Goal: Information Seeking & Learning: Understand process/instructions

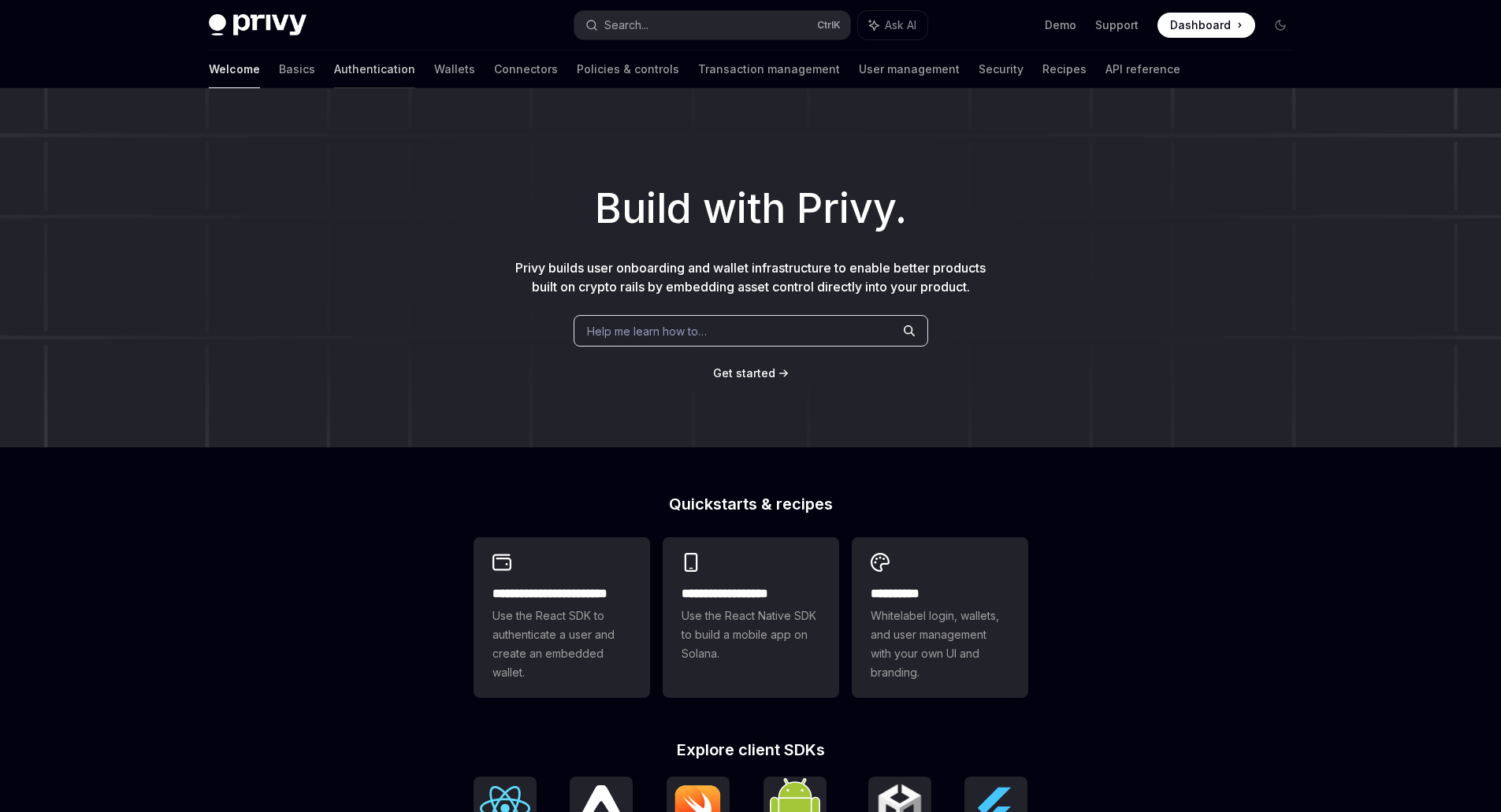
click at [334, 81] on link "Authentication" at bounding box center [374, 69] width 81 height 38
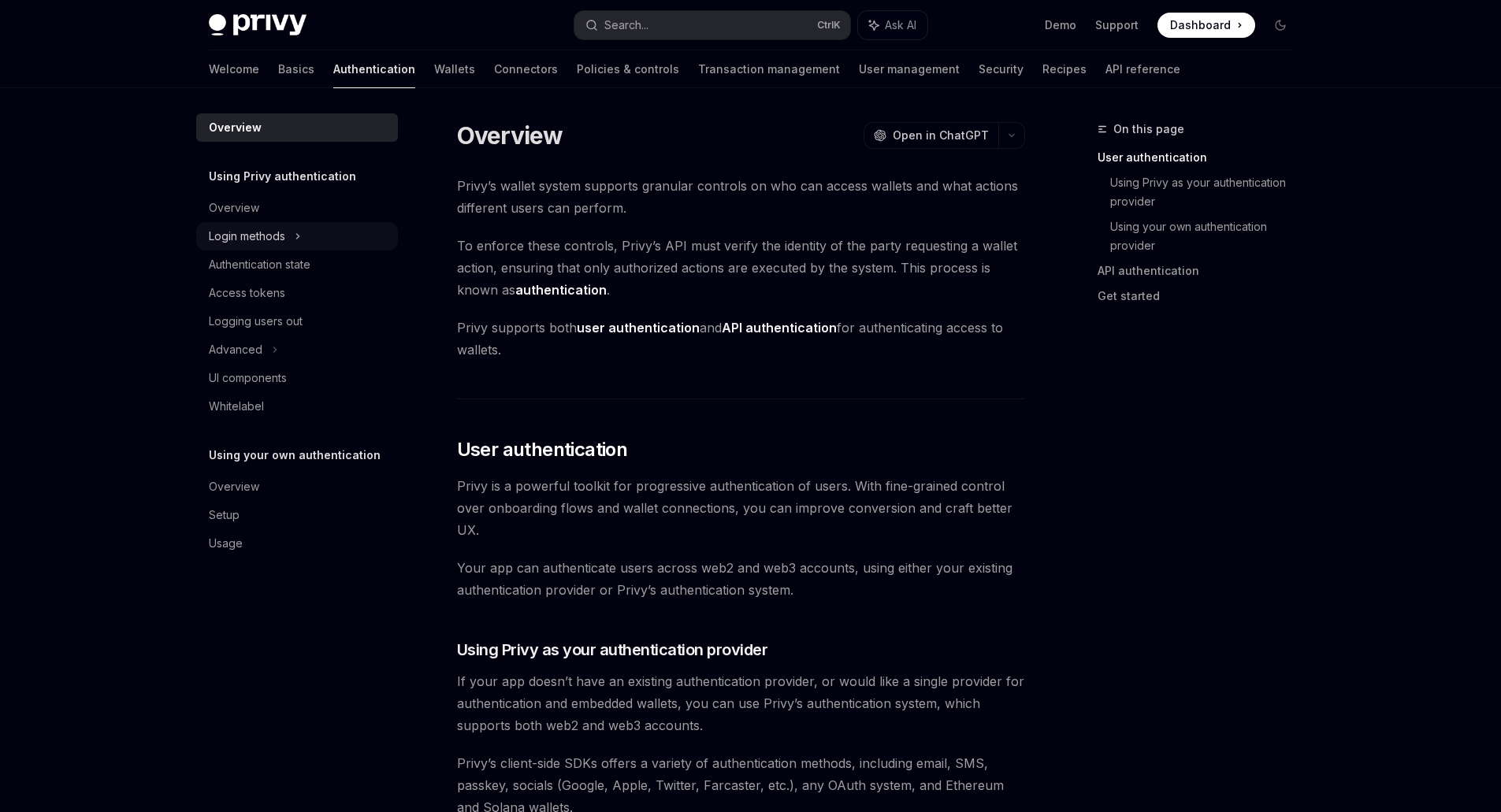
click at [239, 224] on div "Login methods" at bounding box center [296, 236] width 201 height 28
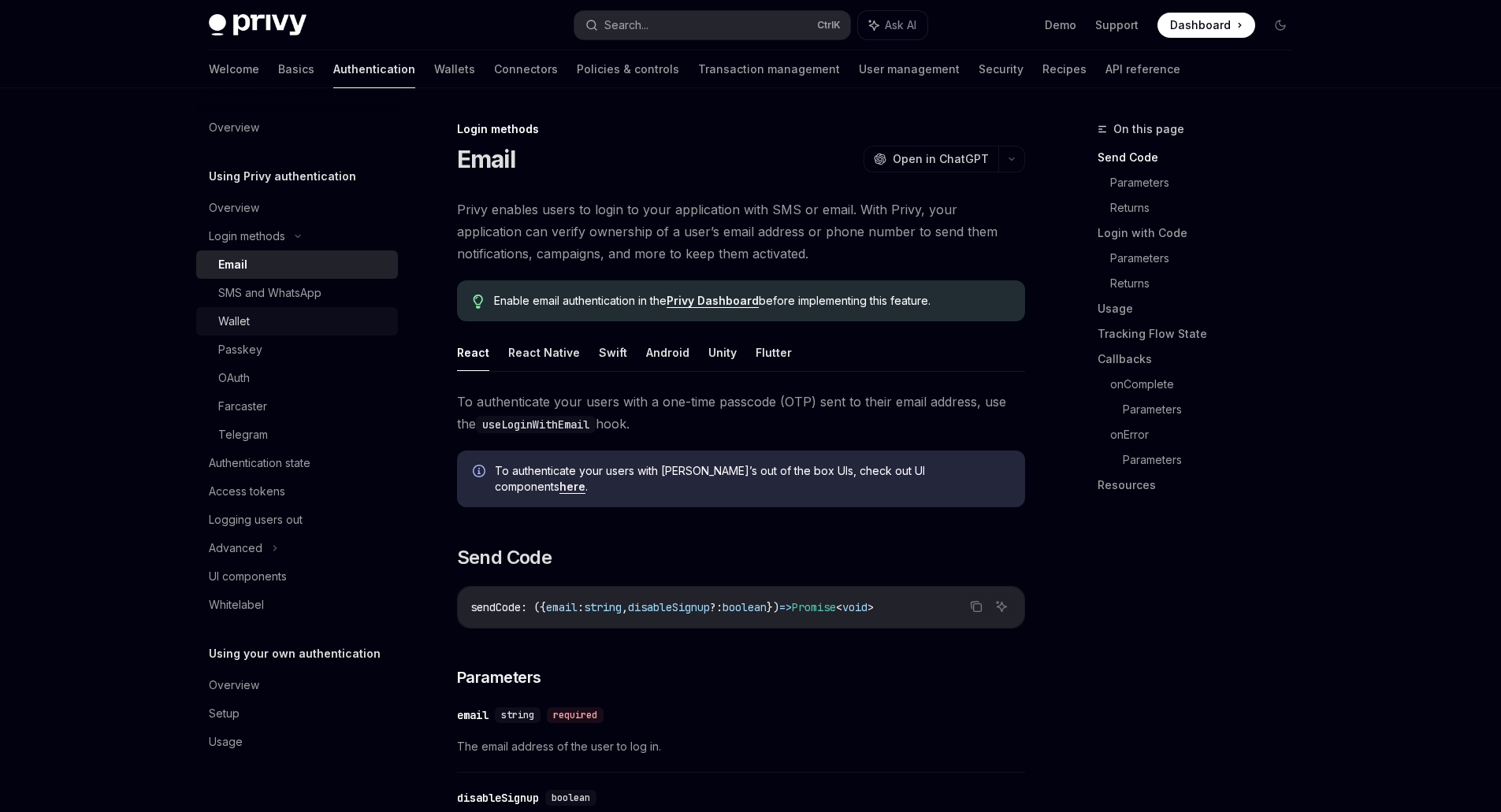
click at [299, 326] on div "Wallet" at bounding box center [303, 321] width 170 height 19
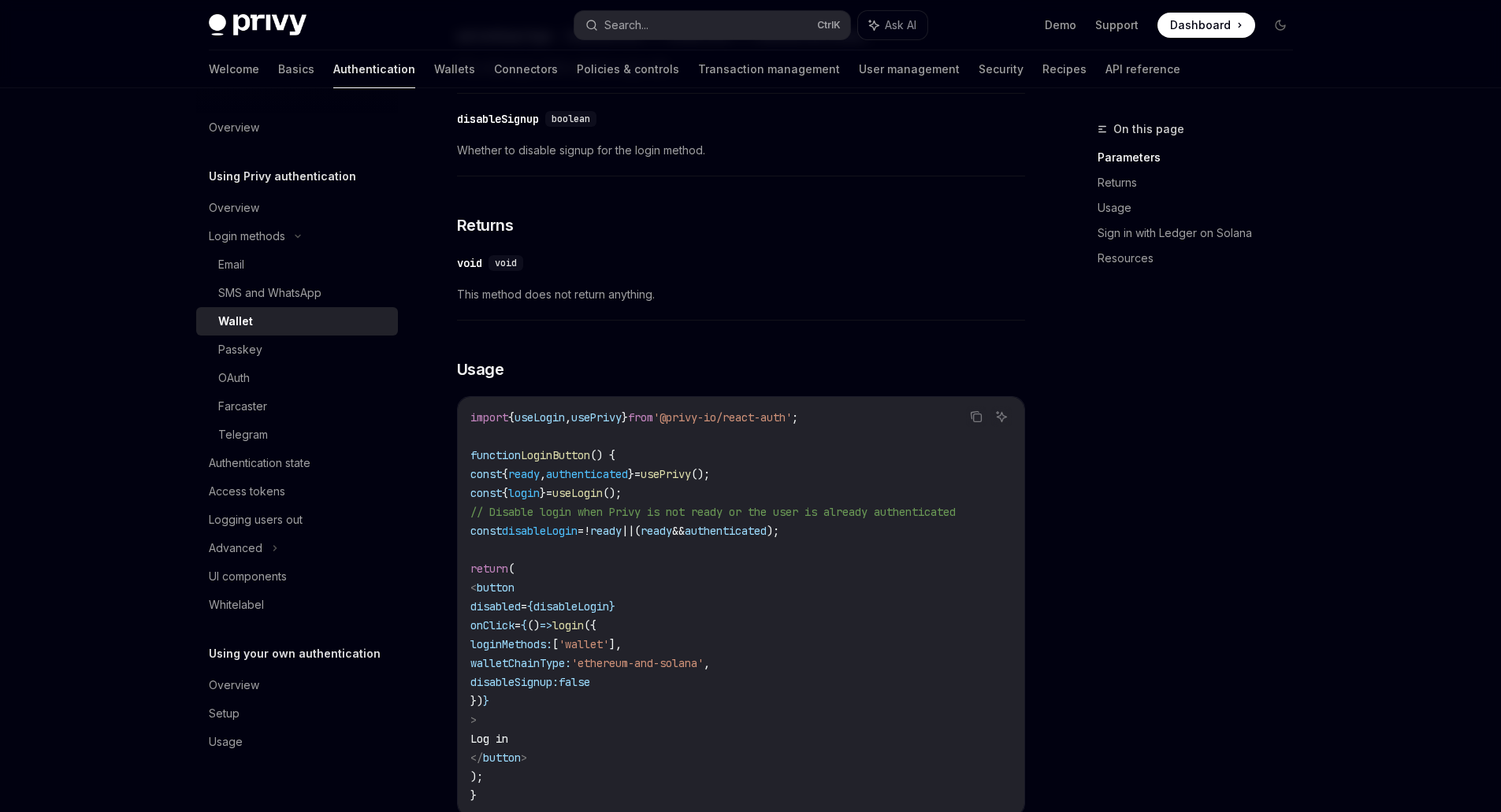
scroll to position [788, 0]
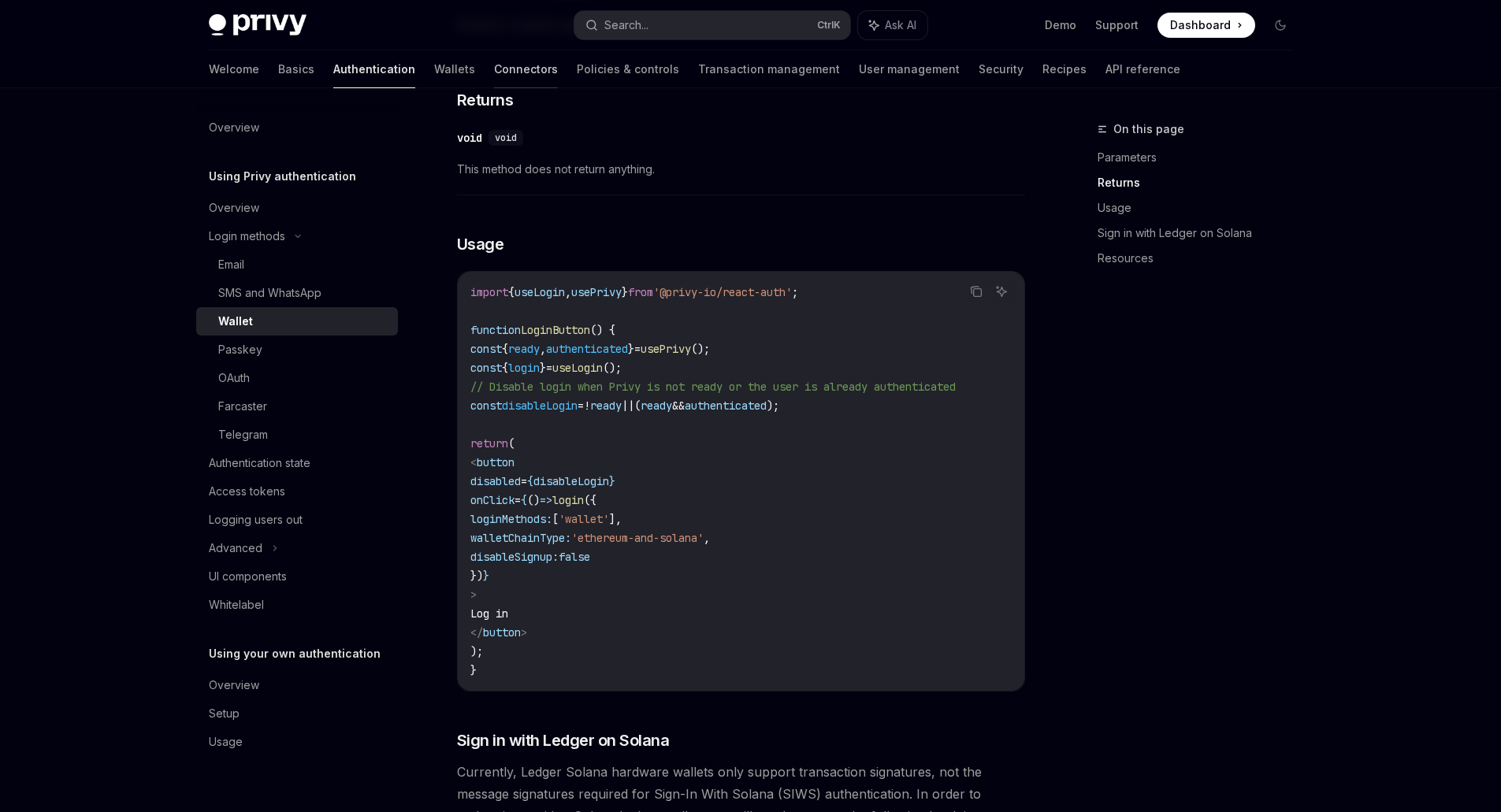
click at [494, 69] on link "Connectors" at bounding box center [526, 69] width 63 height 38
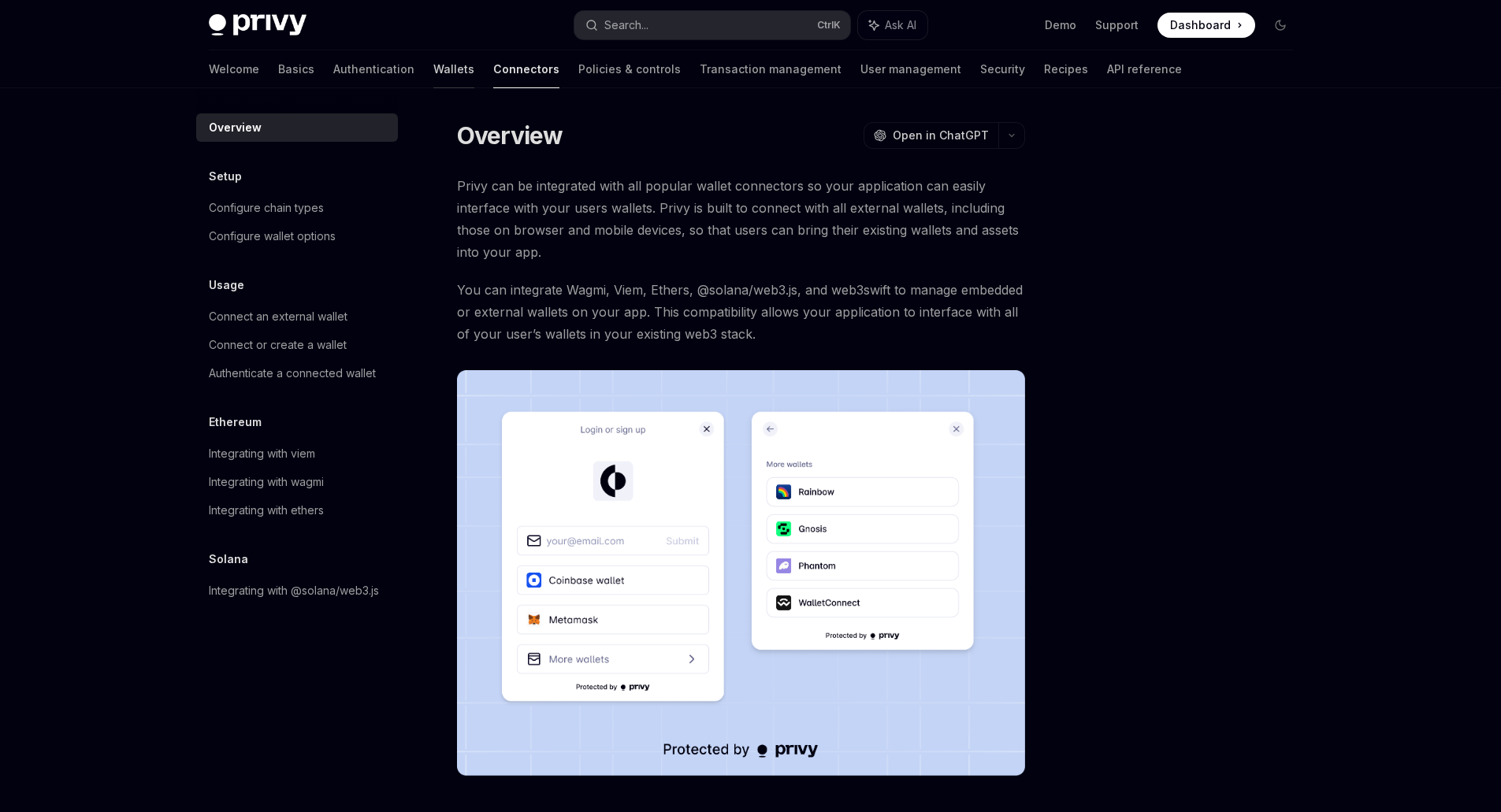
click at [434, 81] on link "Wallets" at bounding box center [454, 69] width 41 height 38
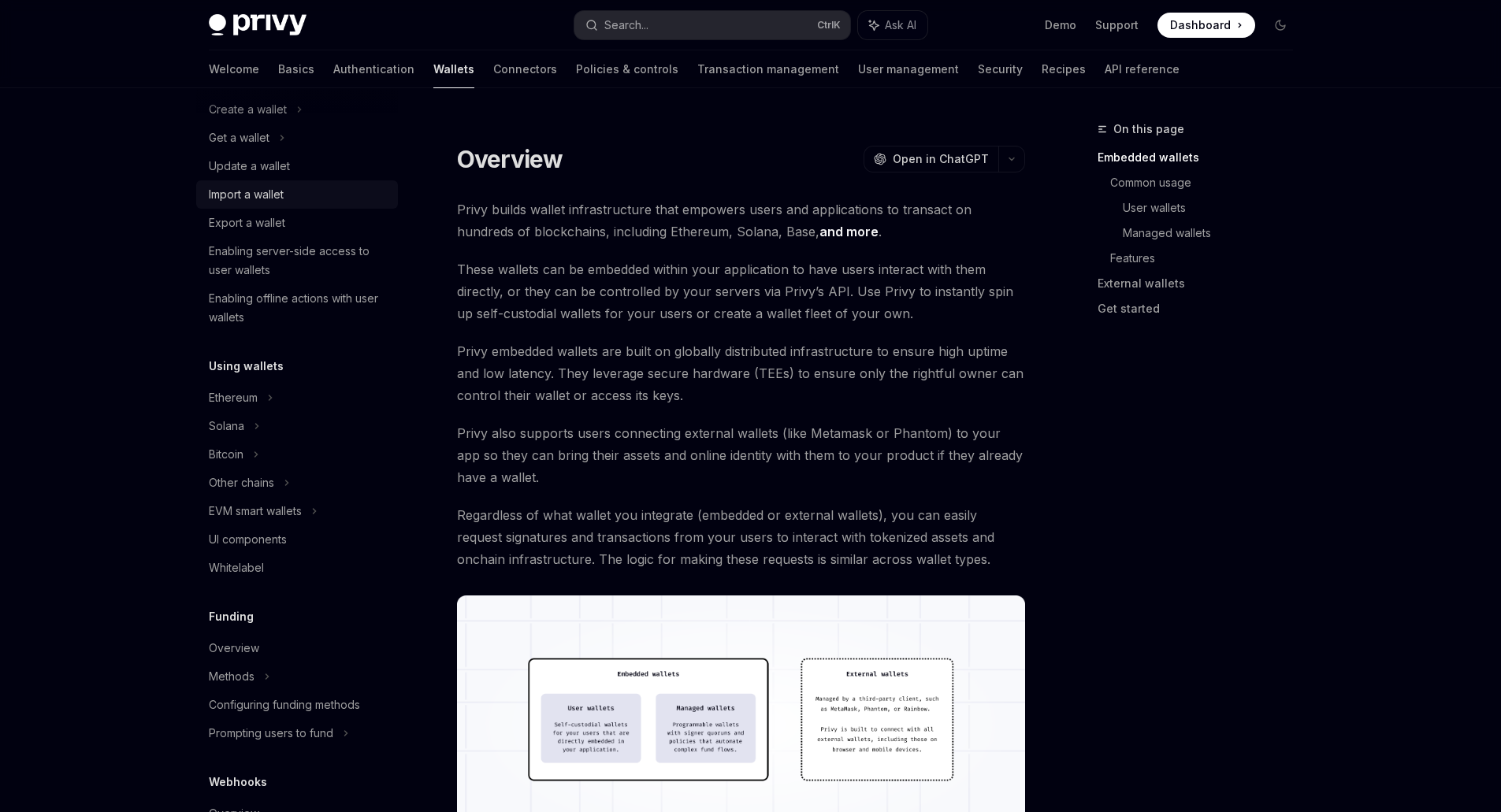
scroll to position [158, 0]
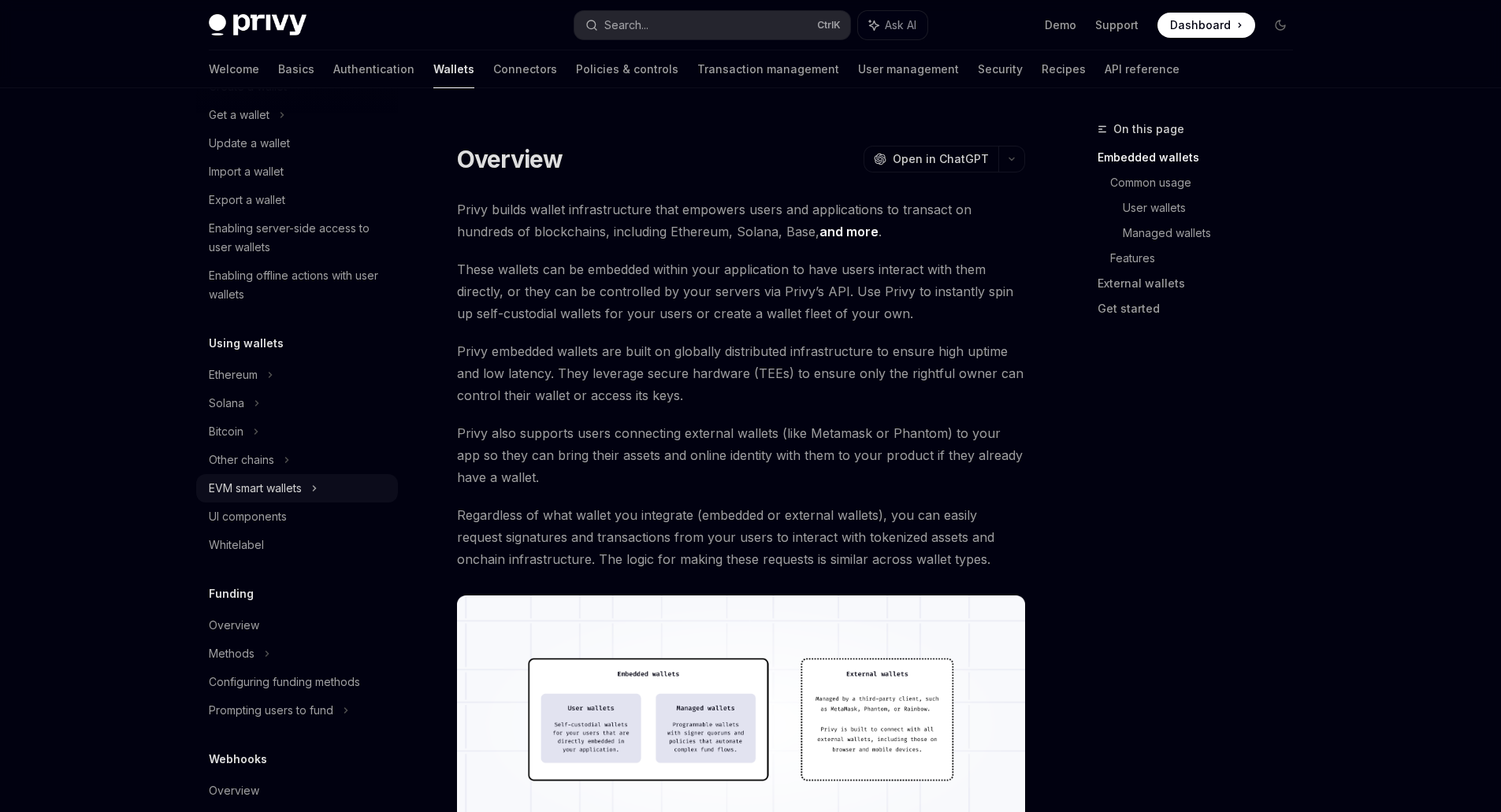
click at [301, 488] on div "EVM smart wallets" at bounding box center [255, 488] width 93 height 19
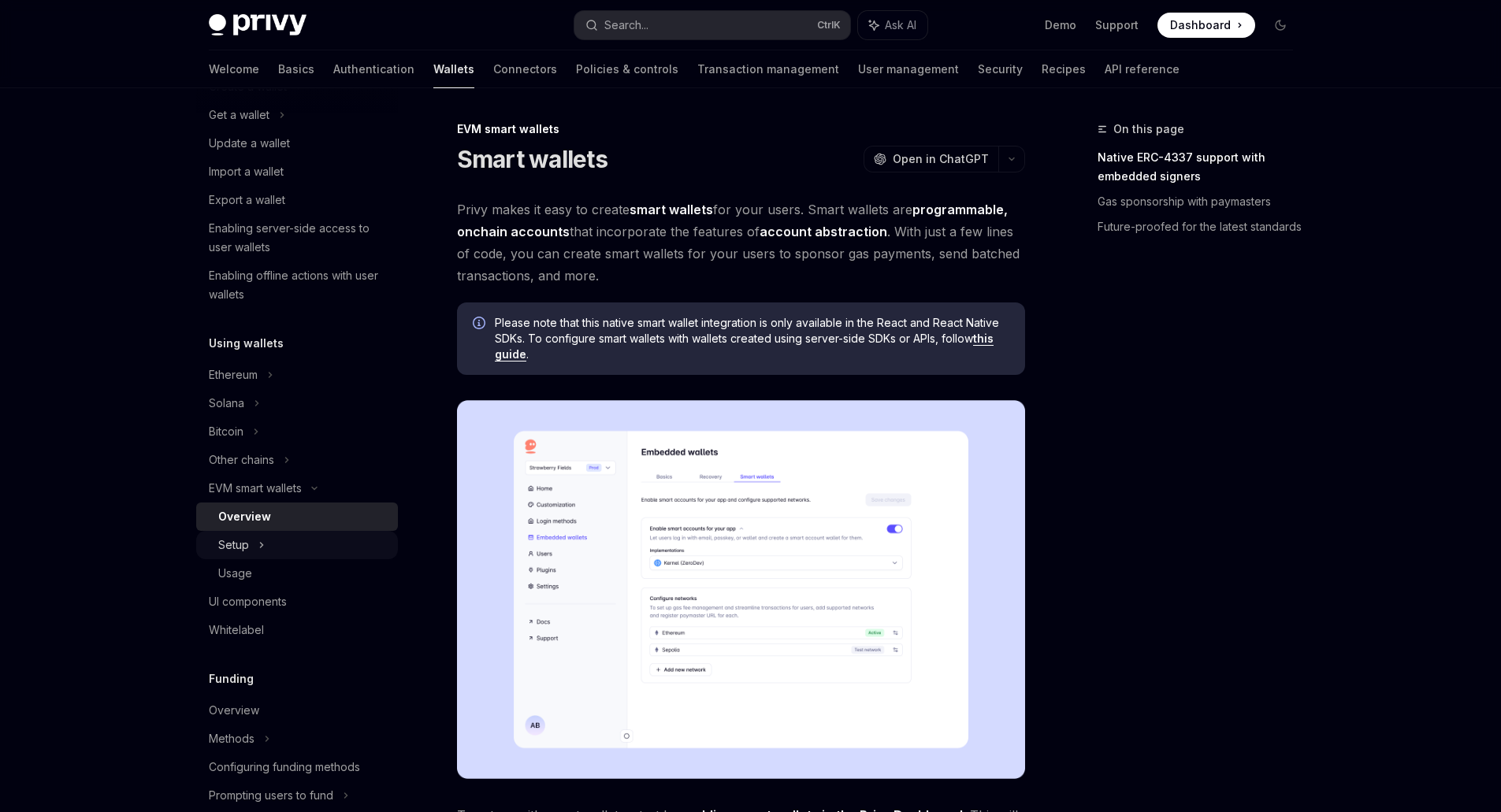
click at [266, 544] on div "Setup" at bounding box center [296, 545] width 201 height 28
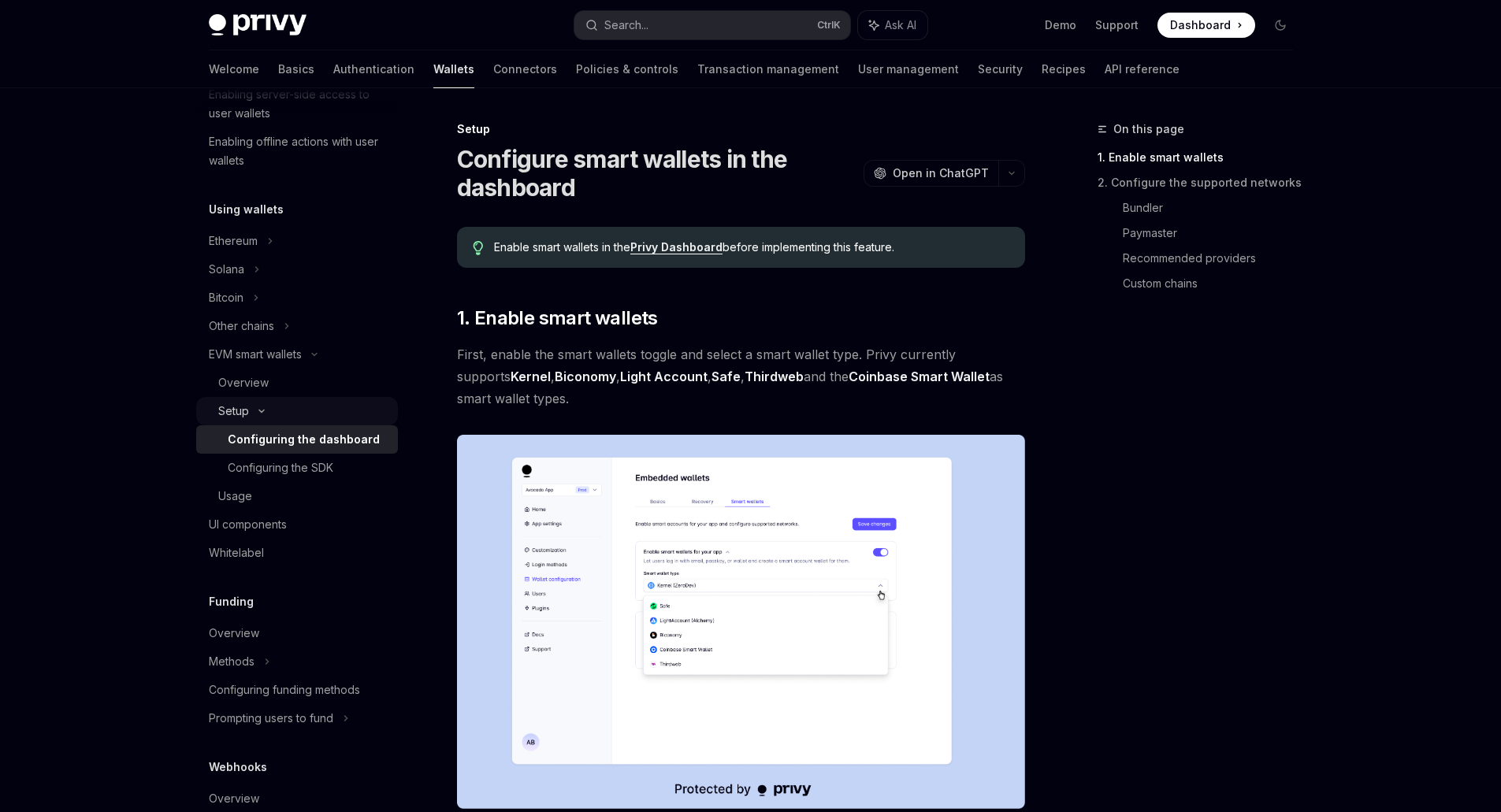
scroll to position [315, 0]
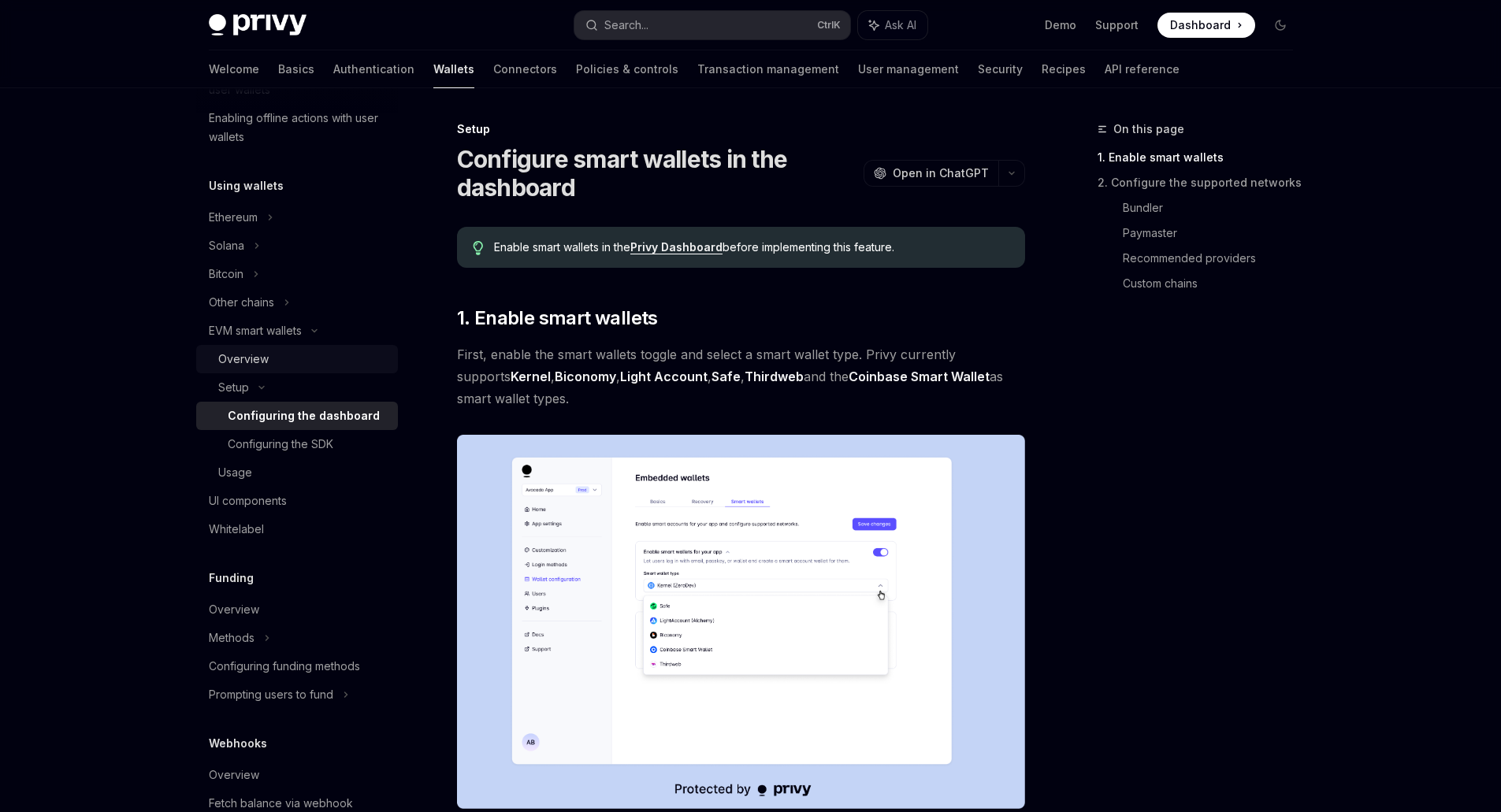
click at [278, 370] on link "Overview" at bounding box center [296, 359] width 201 height 28
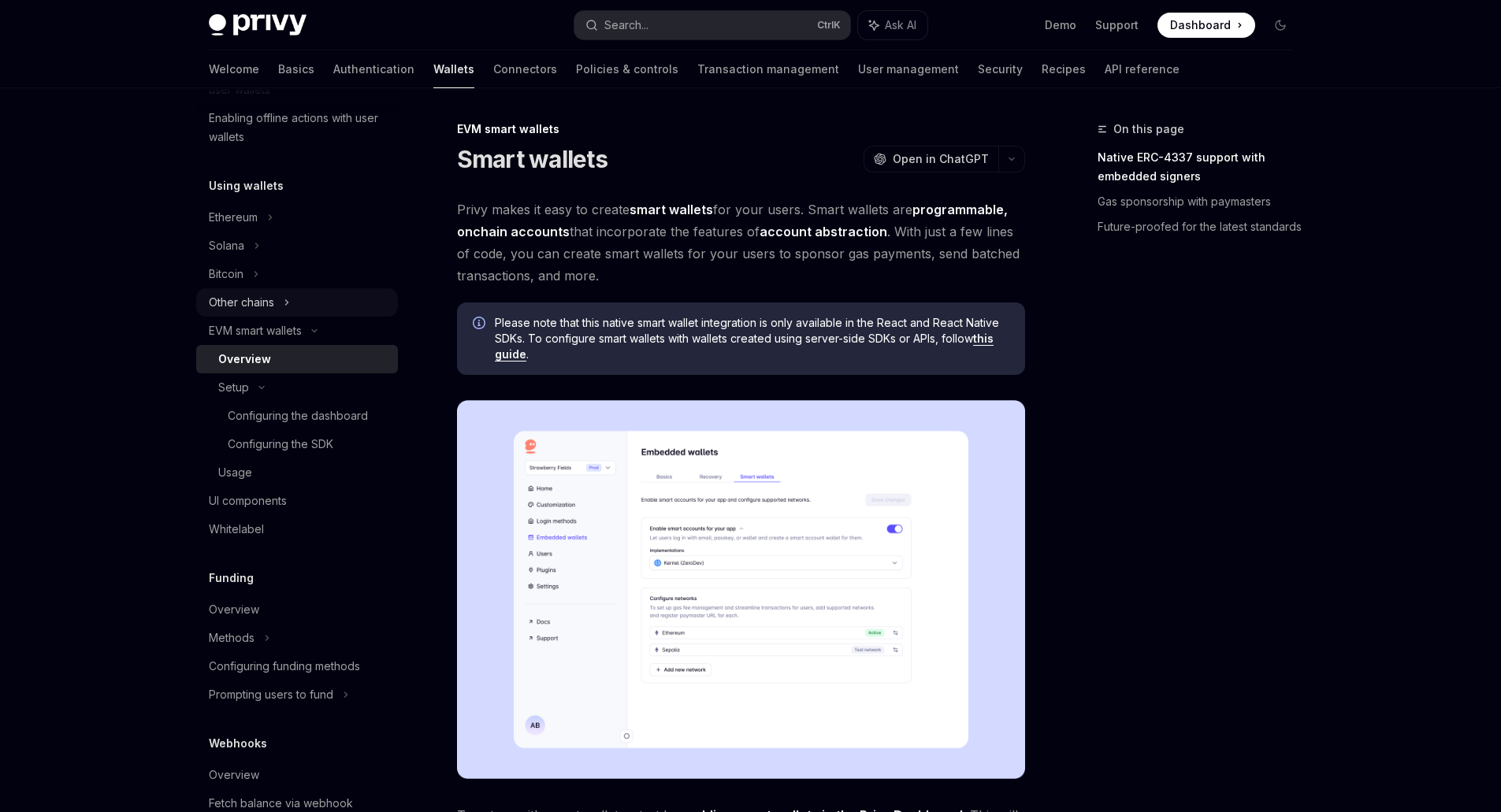
click at [297, 306] on div "Other chains" at bounding box center [296, 302] width 201 height 28
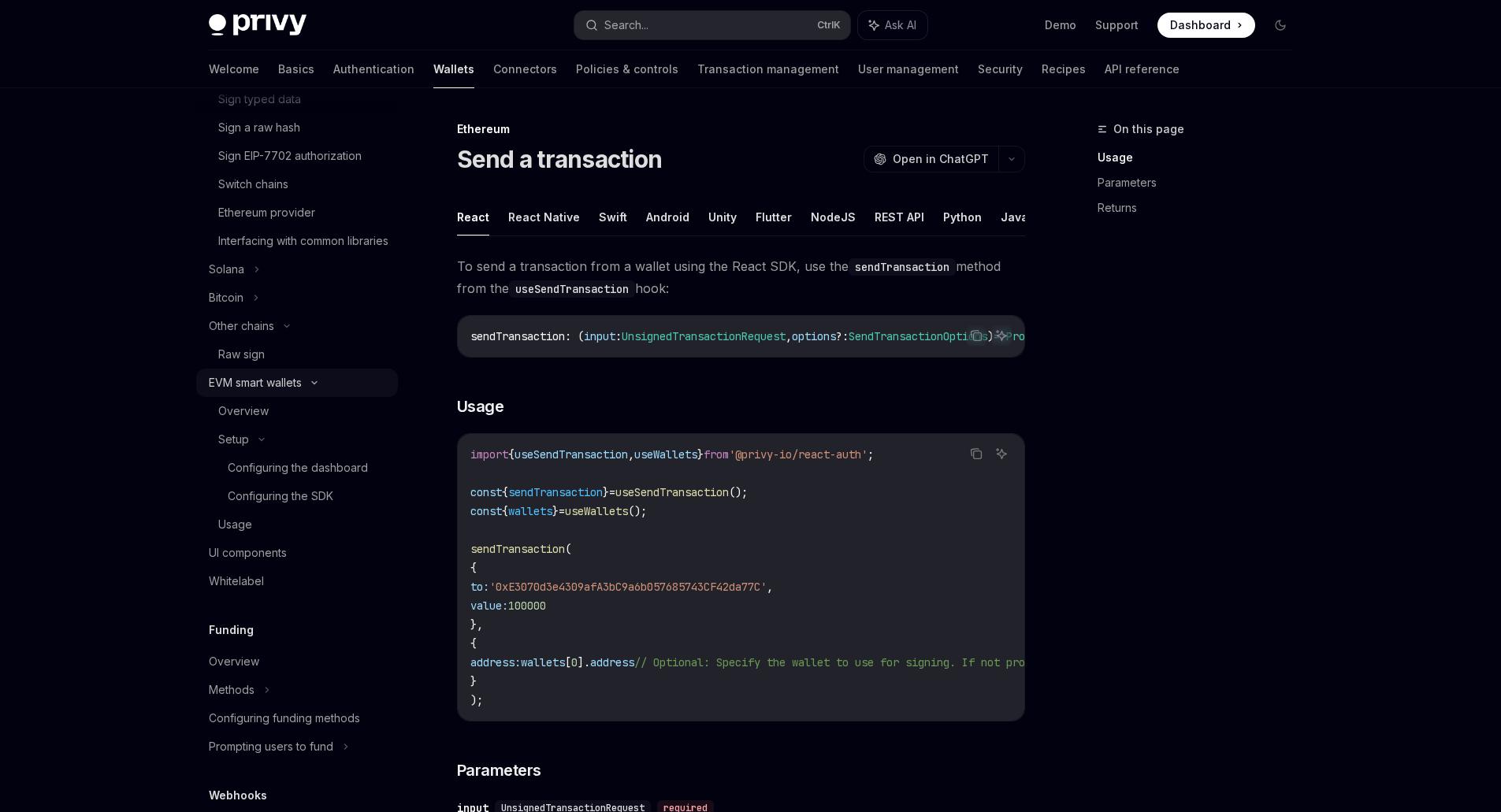
scroll to position [552, 0]
click at [295, 416] on div "Overview" at bounding box center [303, 406] width 170 height 19
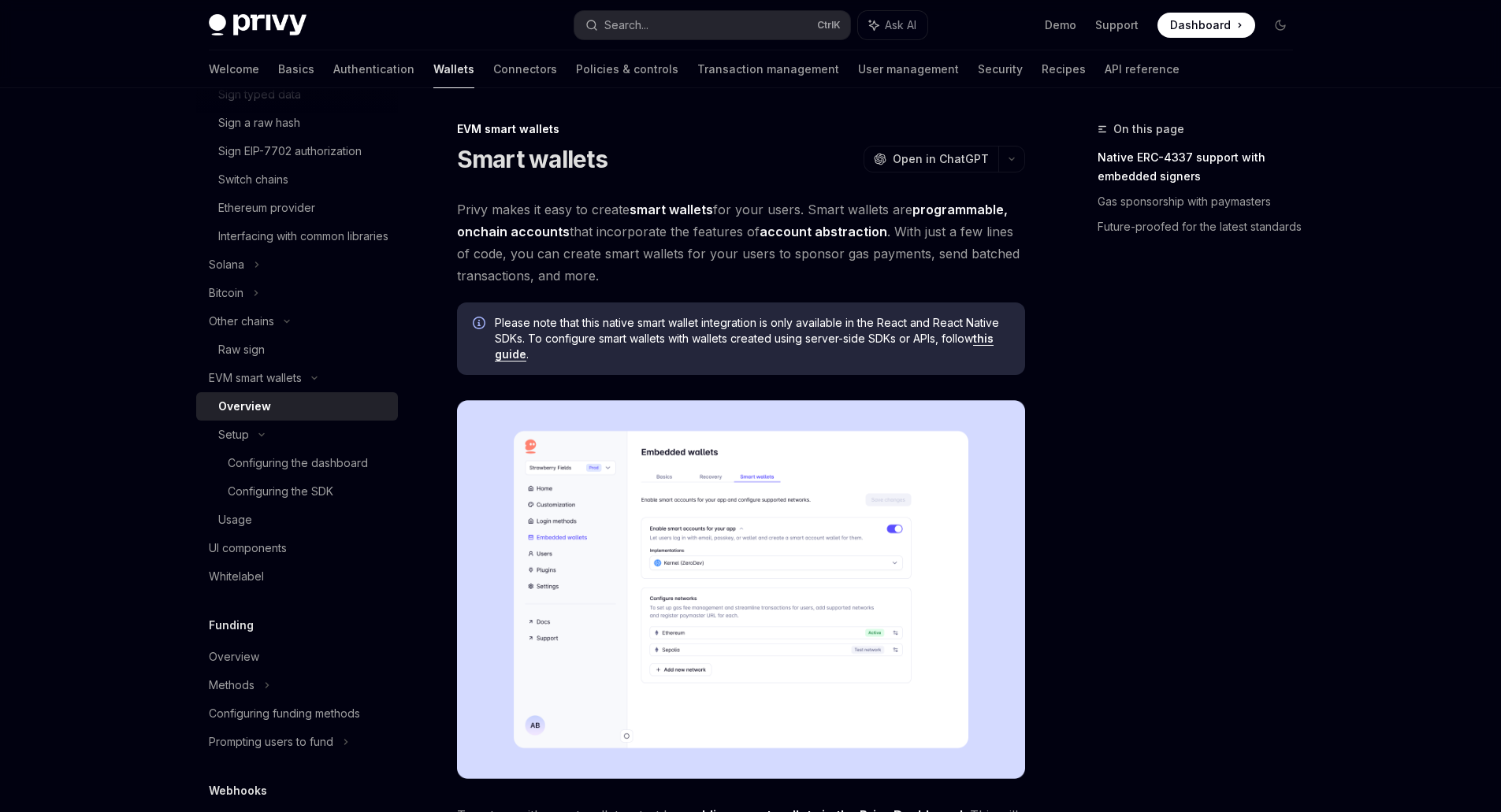
click at [762, 622] on img at bounding box center [740, 589] width 568 height 379
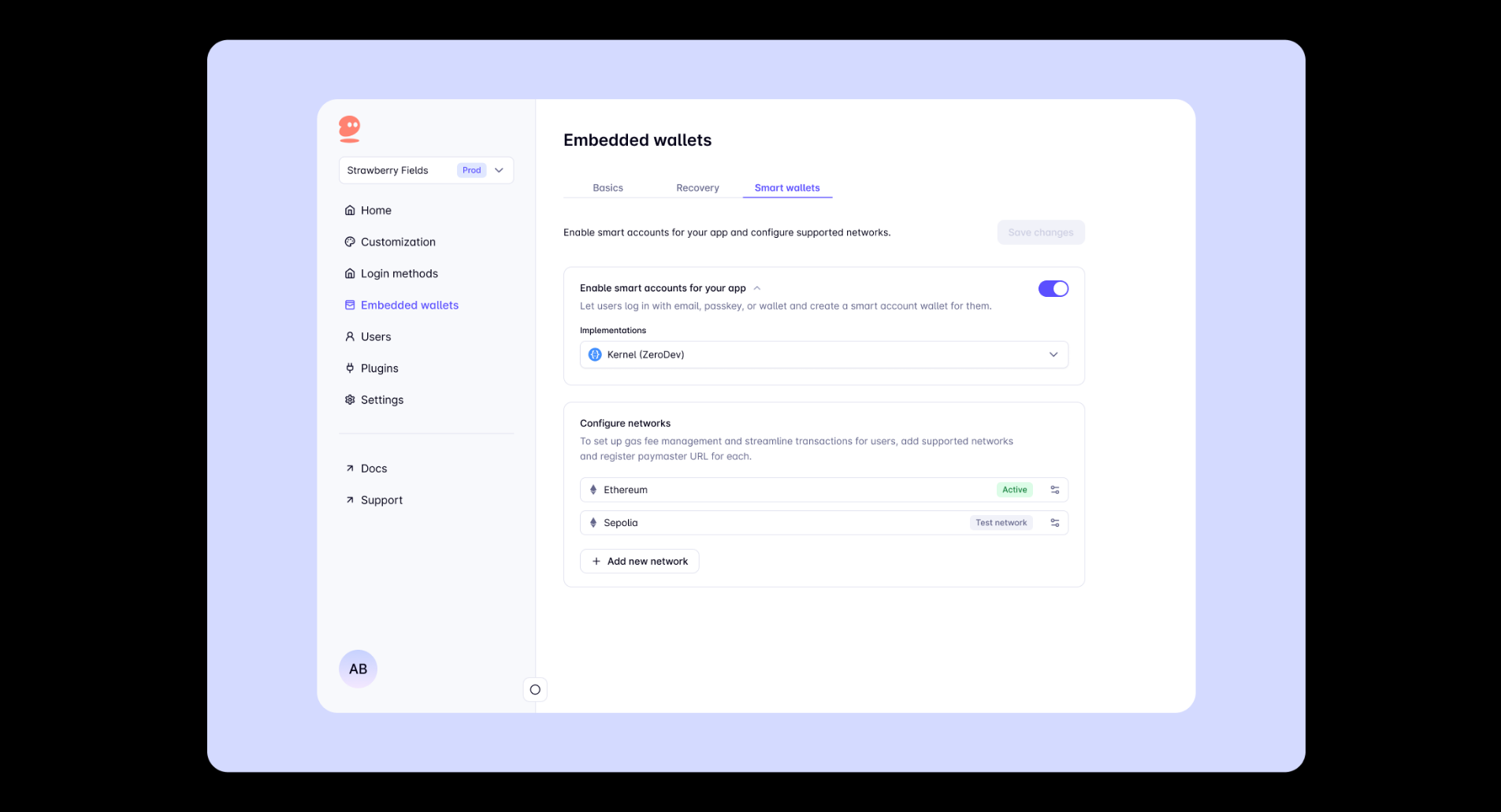
click at [149, 505] on div at bounding box center [750, 406] width 1501 height 812
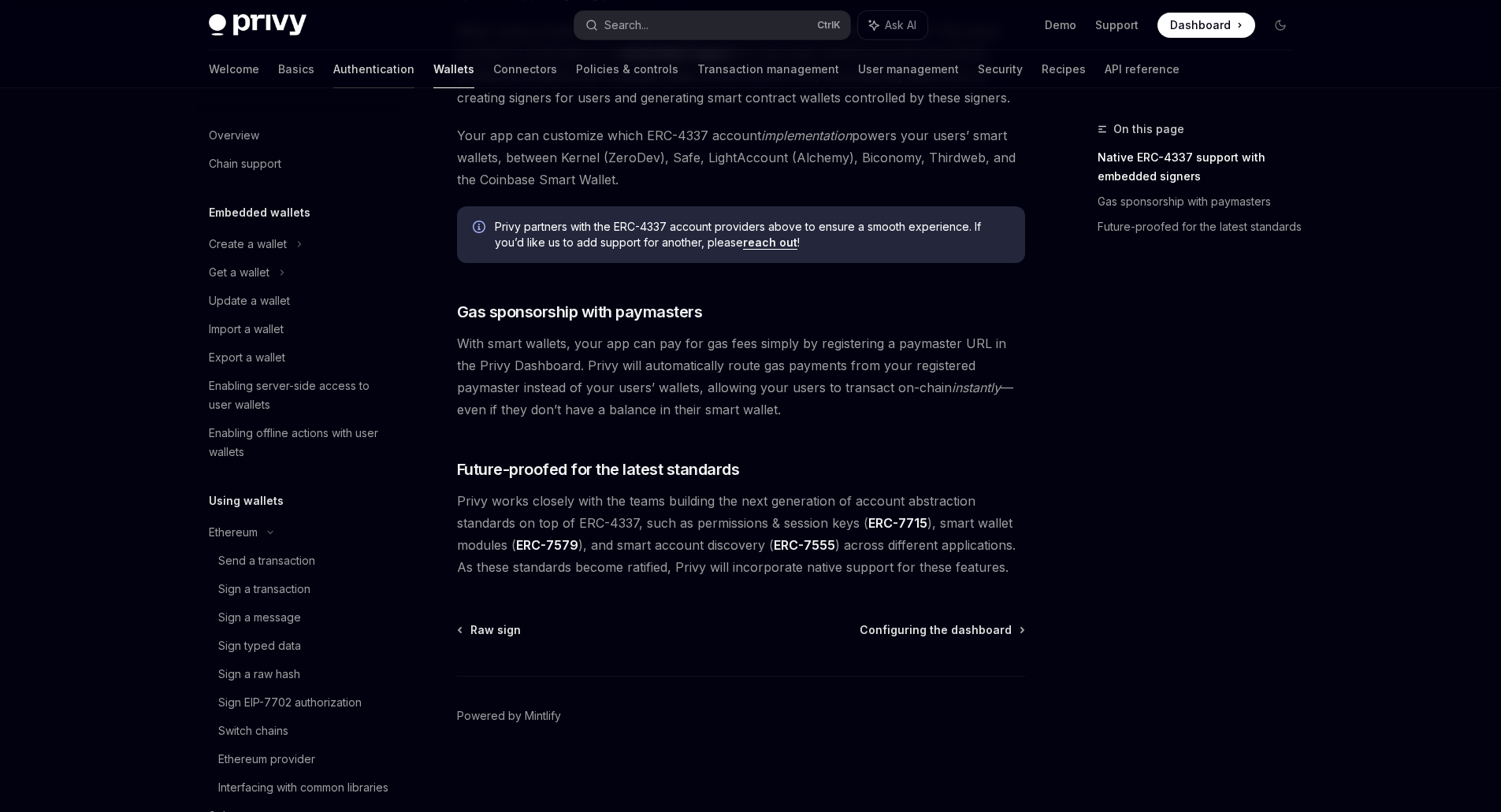
click at [333, 71] on link "Authentication" at bounding box center [374, 69] width 81 height 38
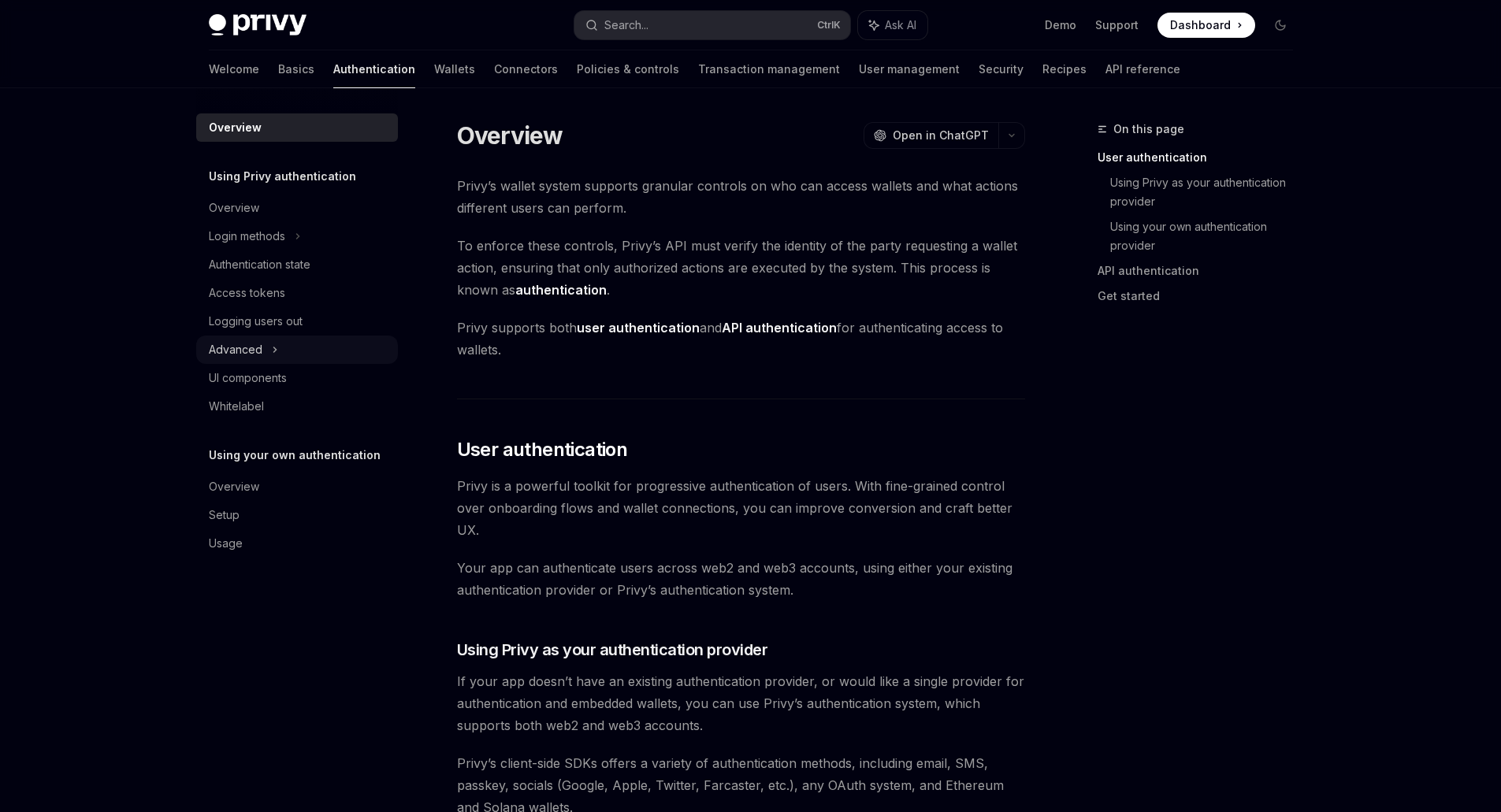
click at [274, 343] on icon at bounding box center [274, 349] width 6 height 19
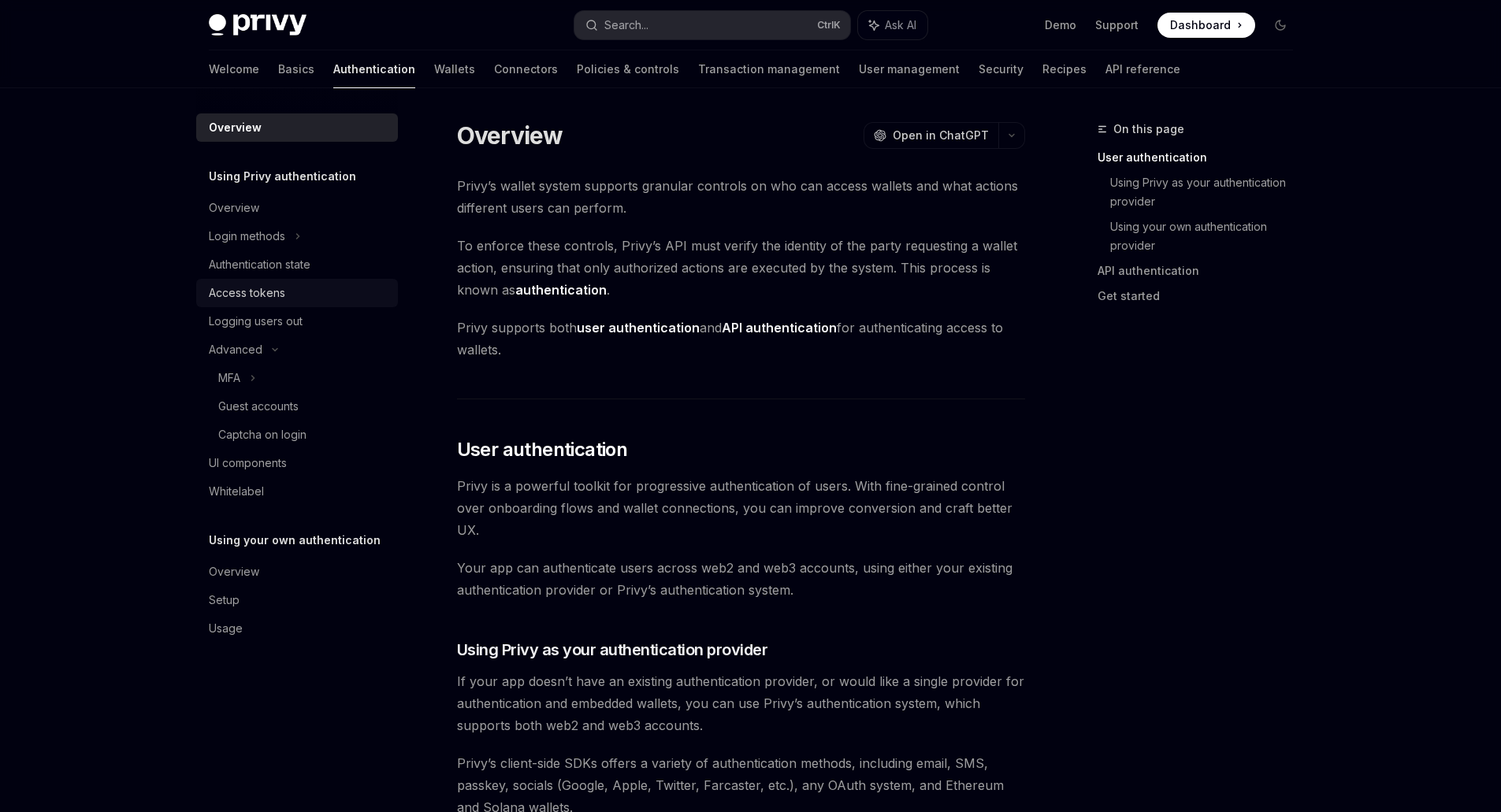
click at [288, 287] on div "Access tokens" at bounding box center [299, 293] width 180 height 19
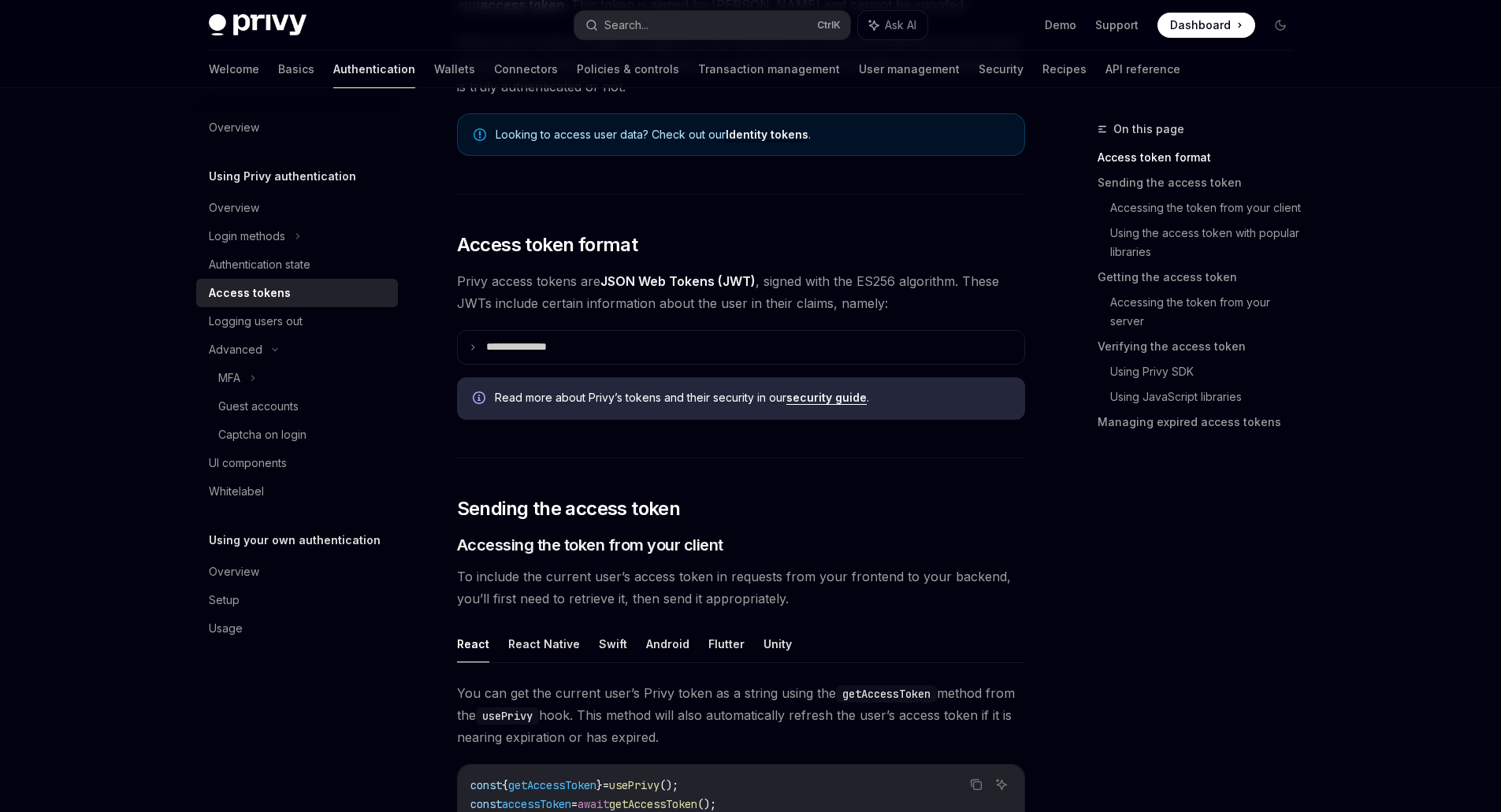
scroll to position [236, 0]
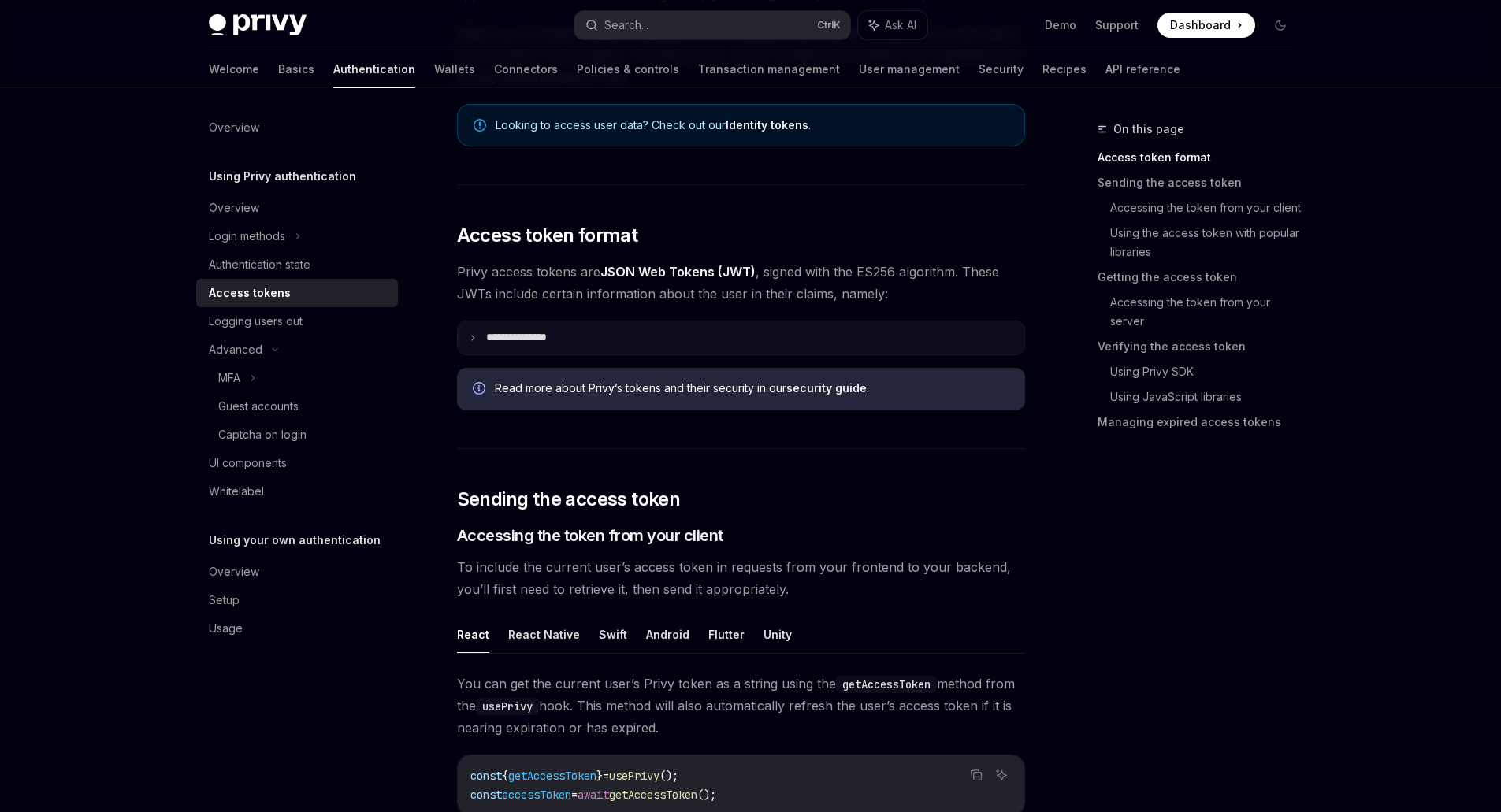
click at [643, 331] on summary "**********" at bounding box center [740, 337] width 566 height 33
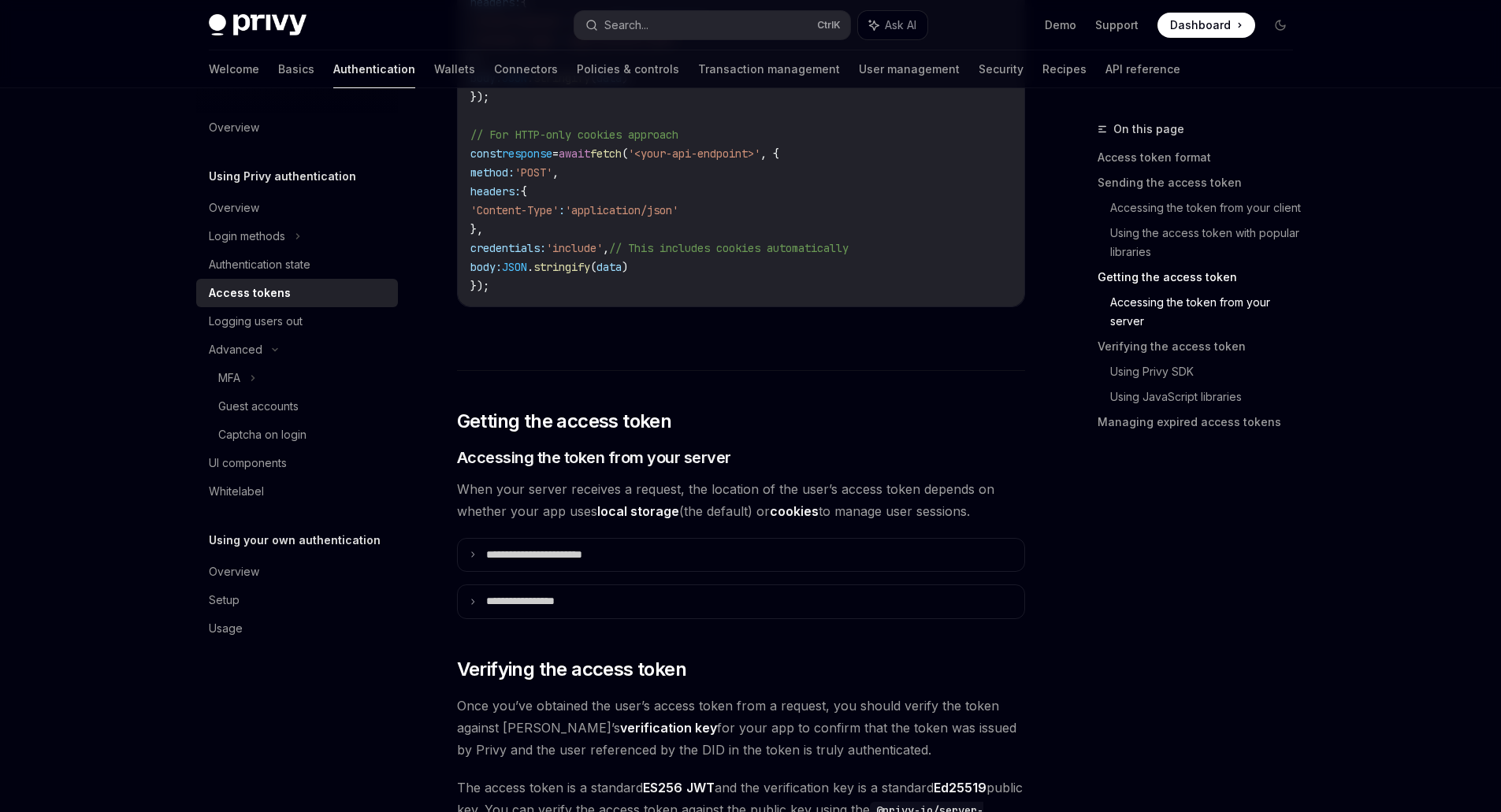
scroll to position [2284, 0]
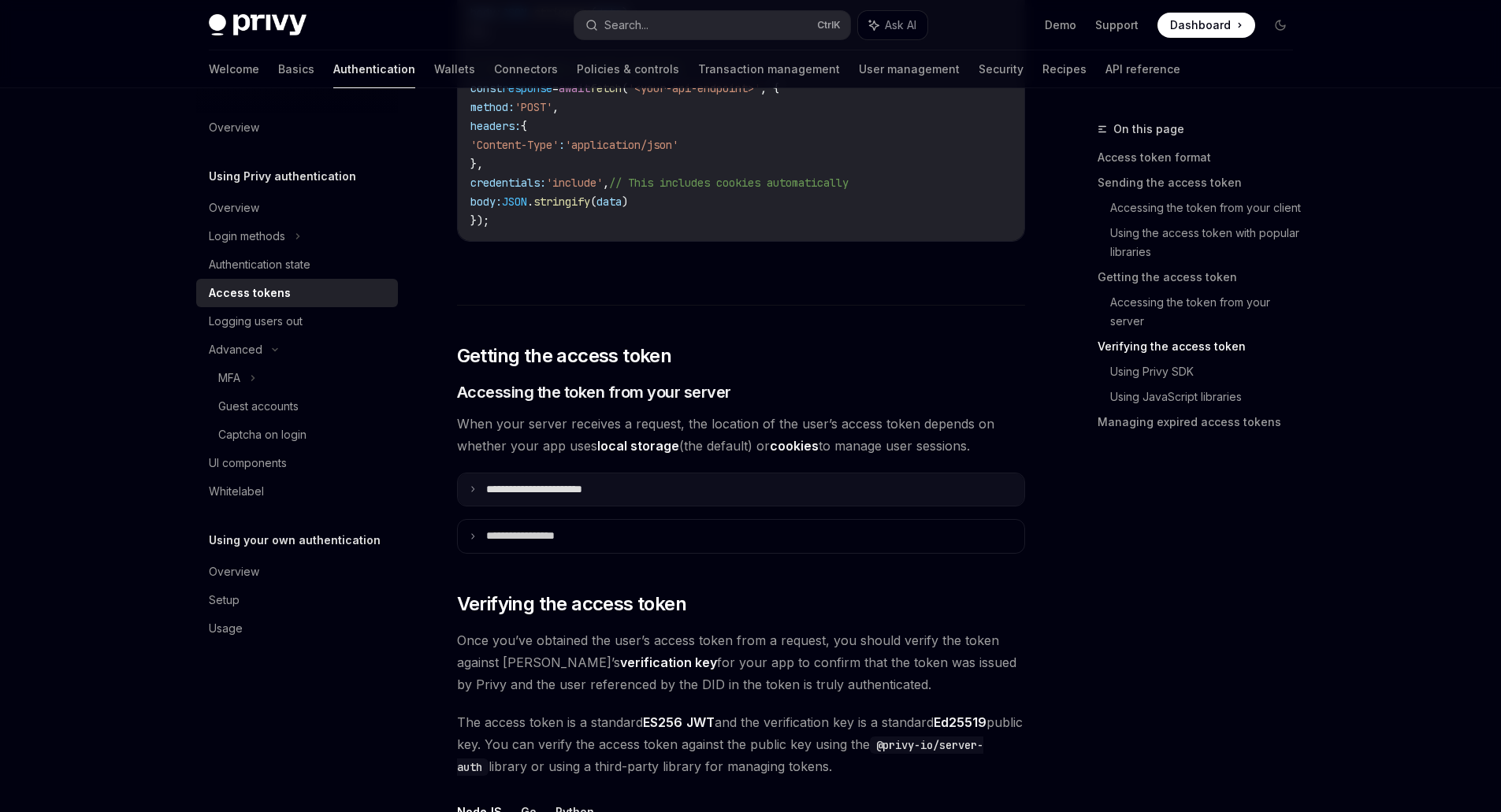
click at [601, 493] on p "**********" at bounding box center [552, 490] width 132 height 15
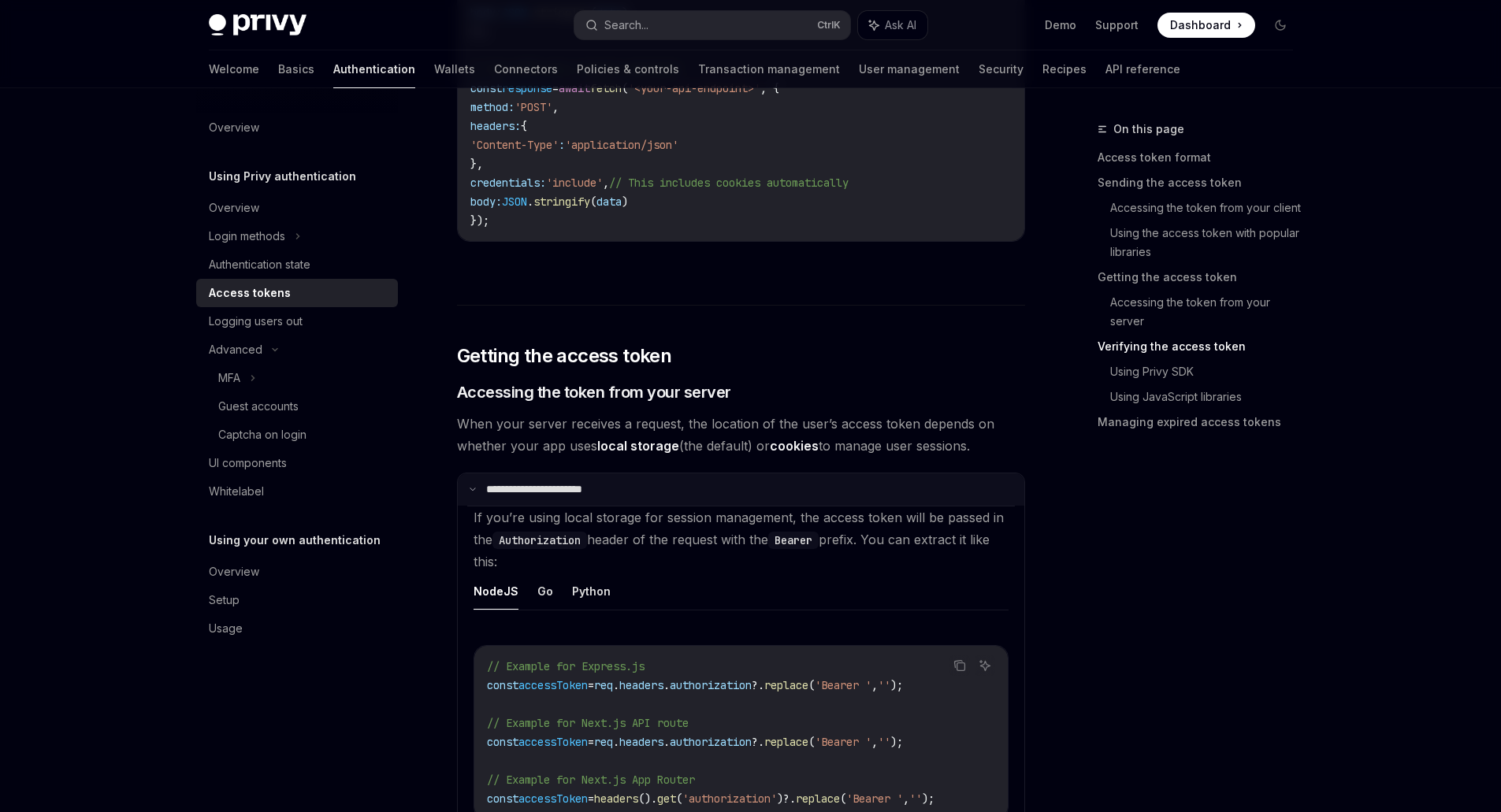
click at [626, 497] on summary "**********" at bounding box center [740, 490] width 566 height 33
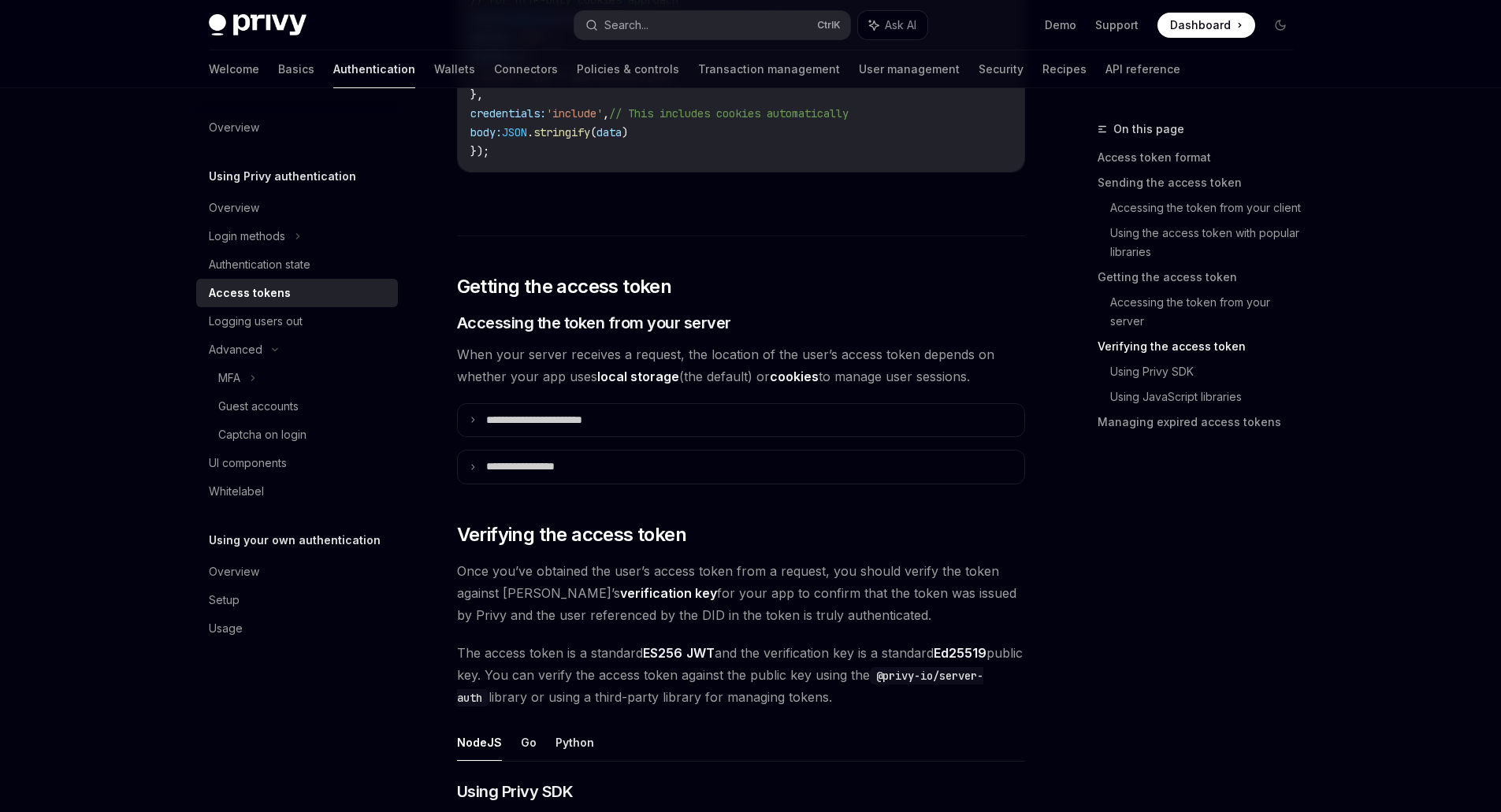
scroll to position [2363, 0]
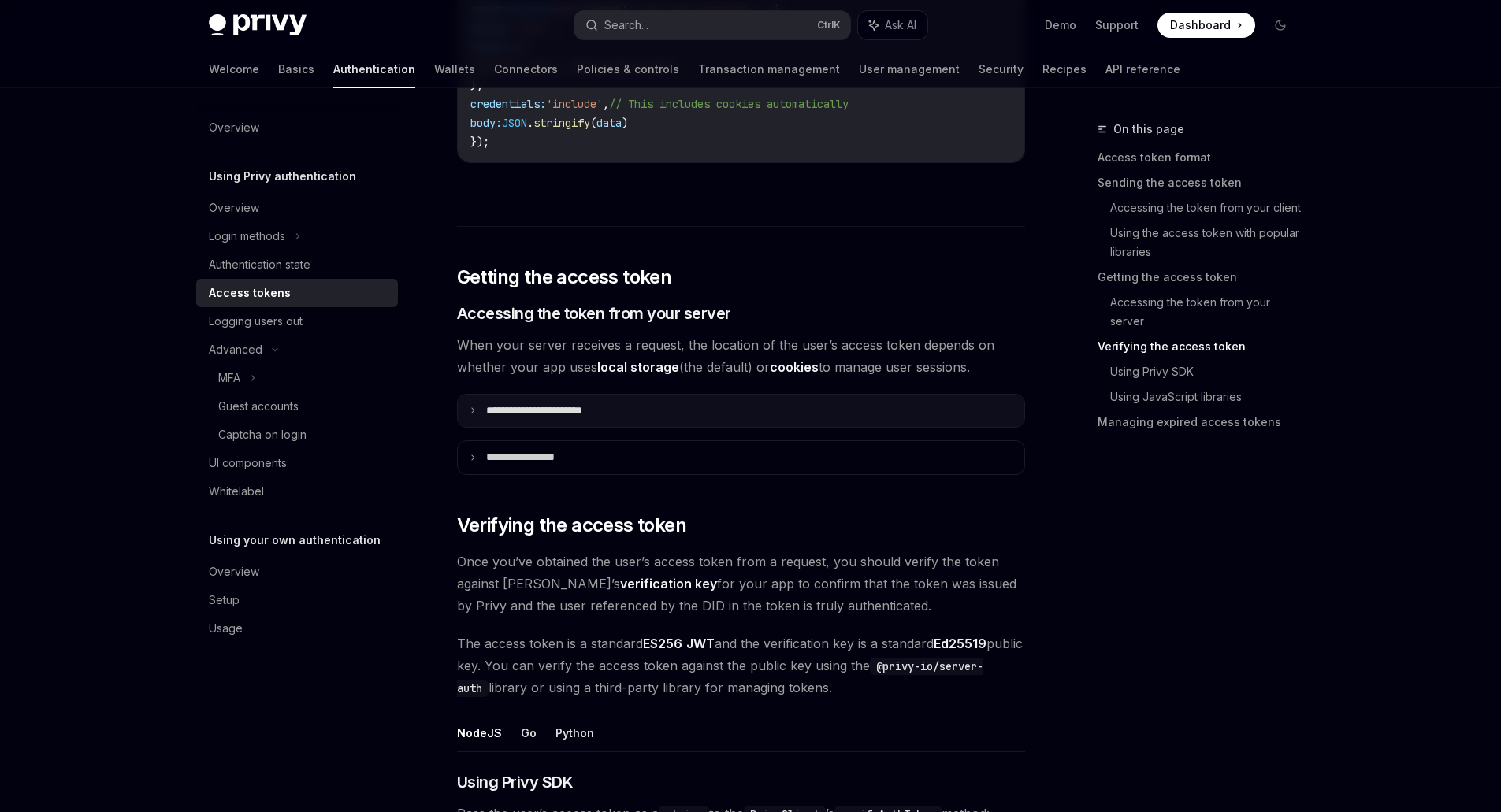
click at [639, 419] on summary "**********" at bounding box center [740, 411] width 566 height 33
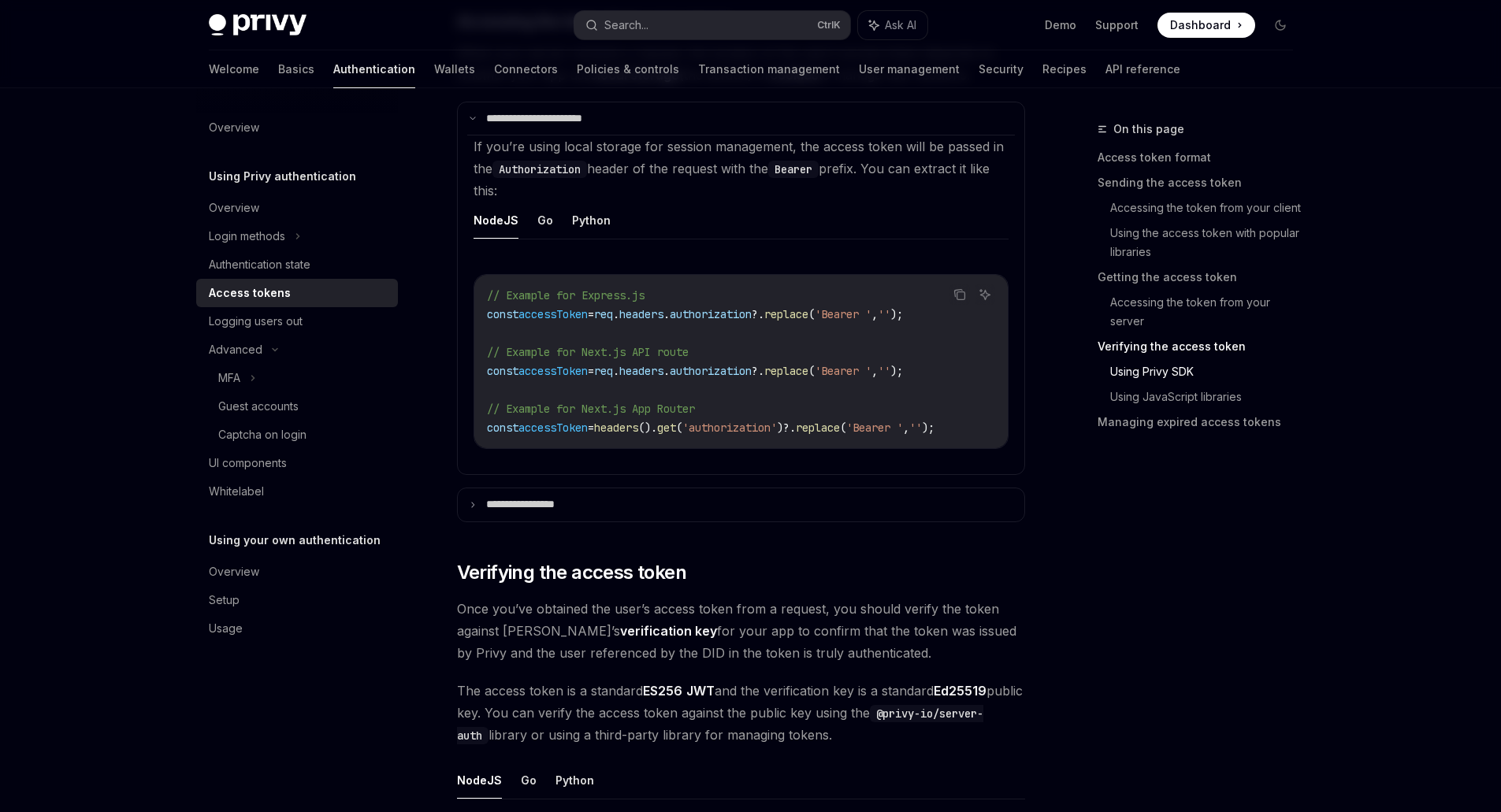
scroll to position [2678, 0]
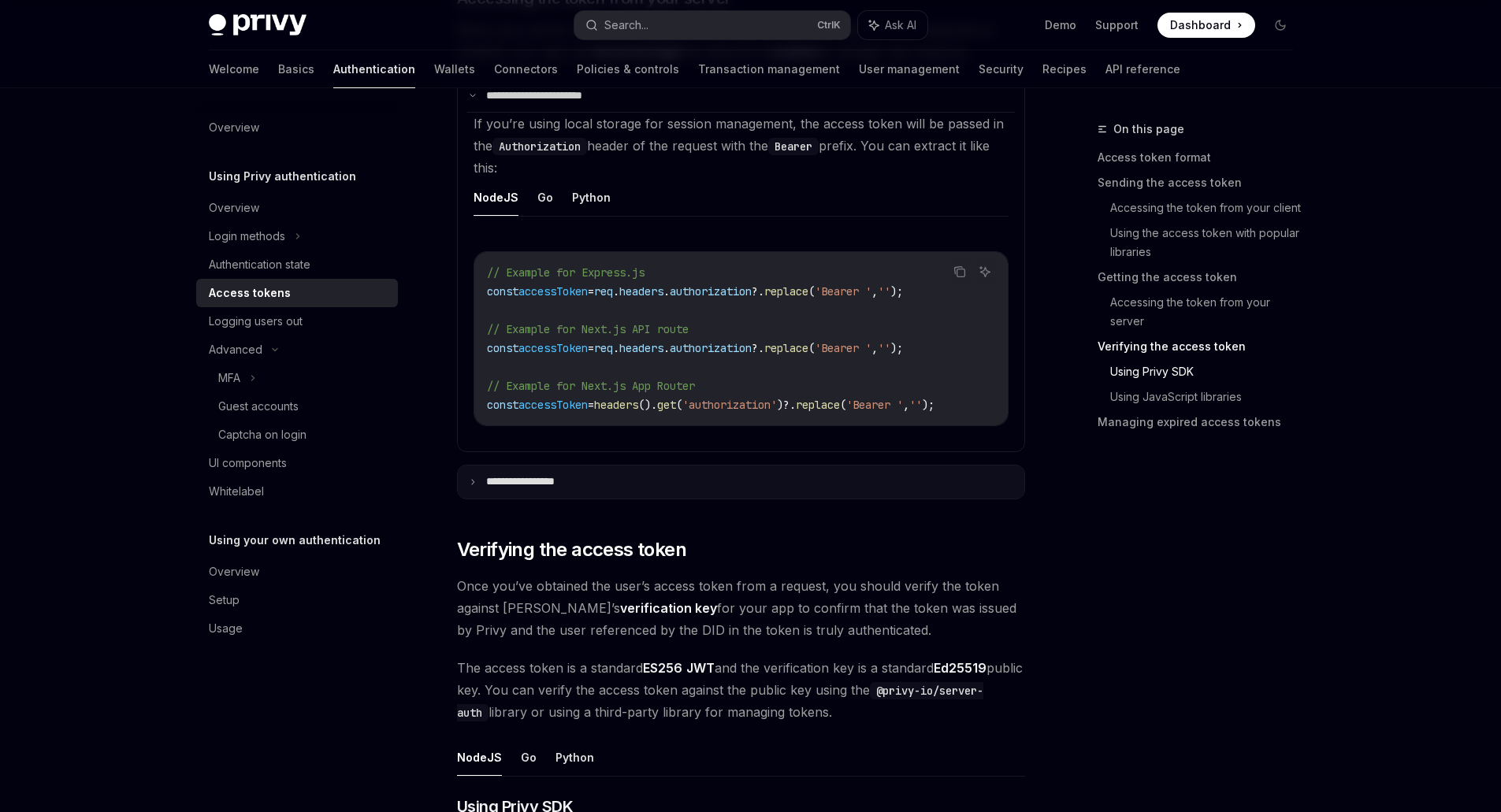
click at [614, 487] on summary "**********" at bounding box center [740, 481] width 566 height 33
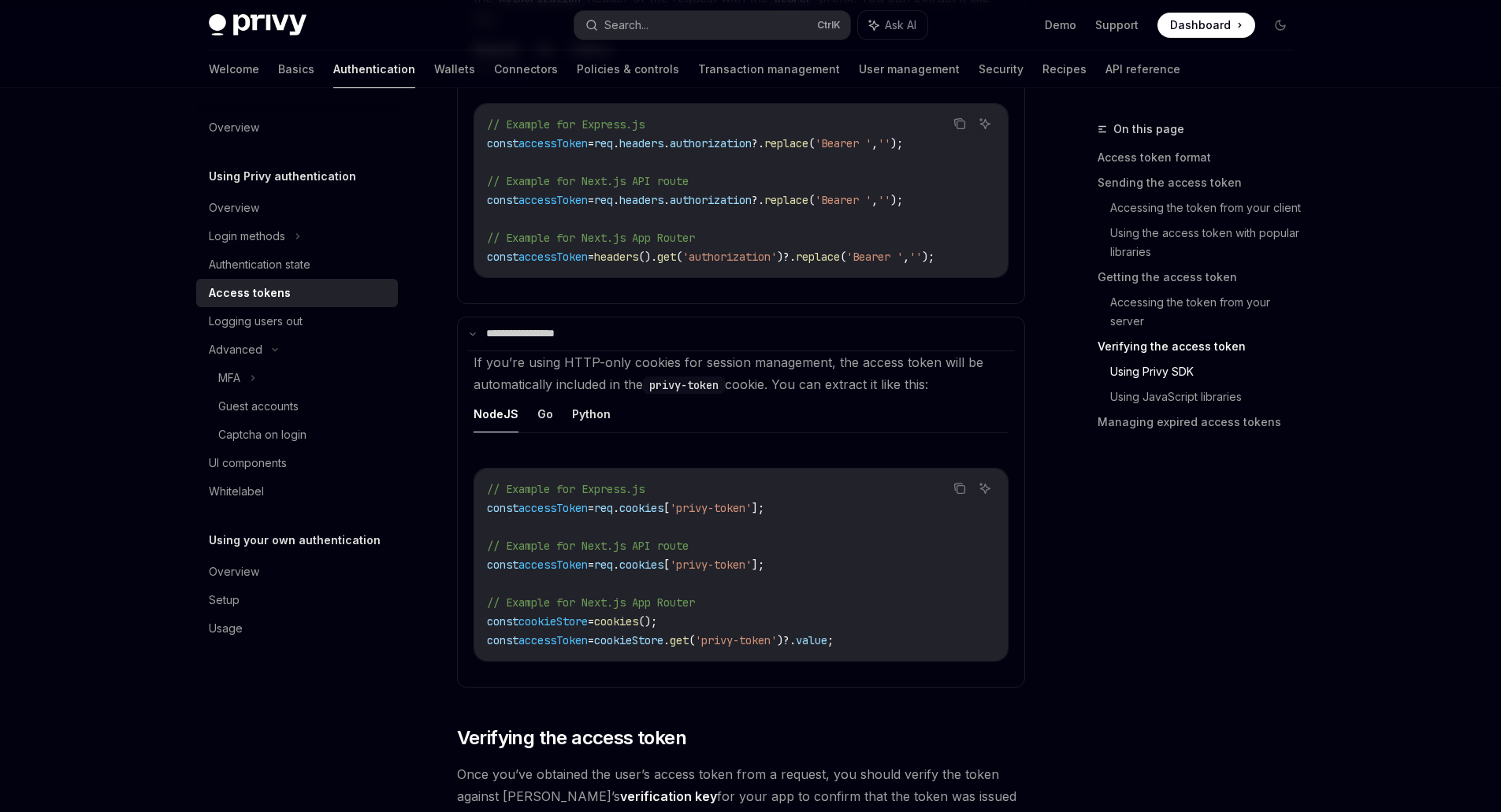
scroll to position [2836, 0]
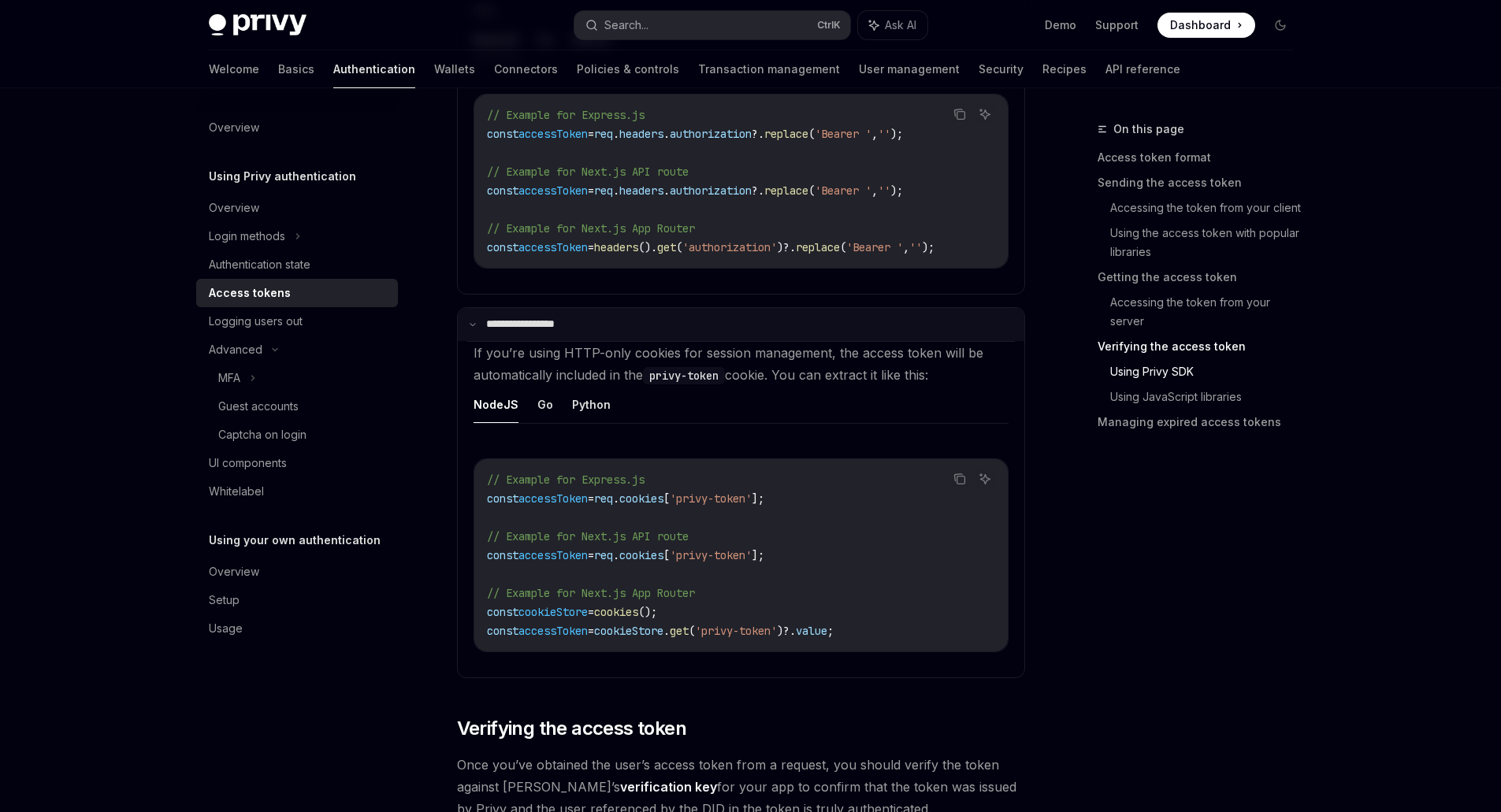
click at [573, 331] on p "**********" at bounding box center [532, 325] width 93 height 15
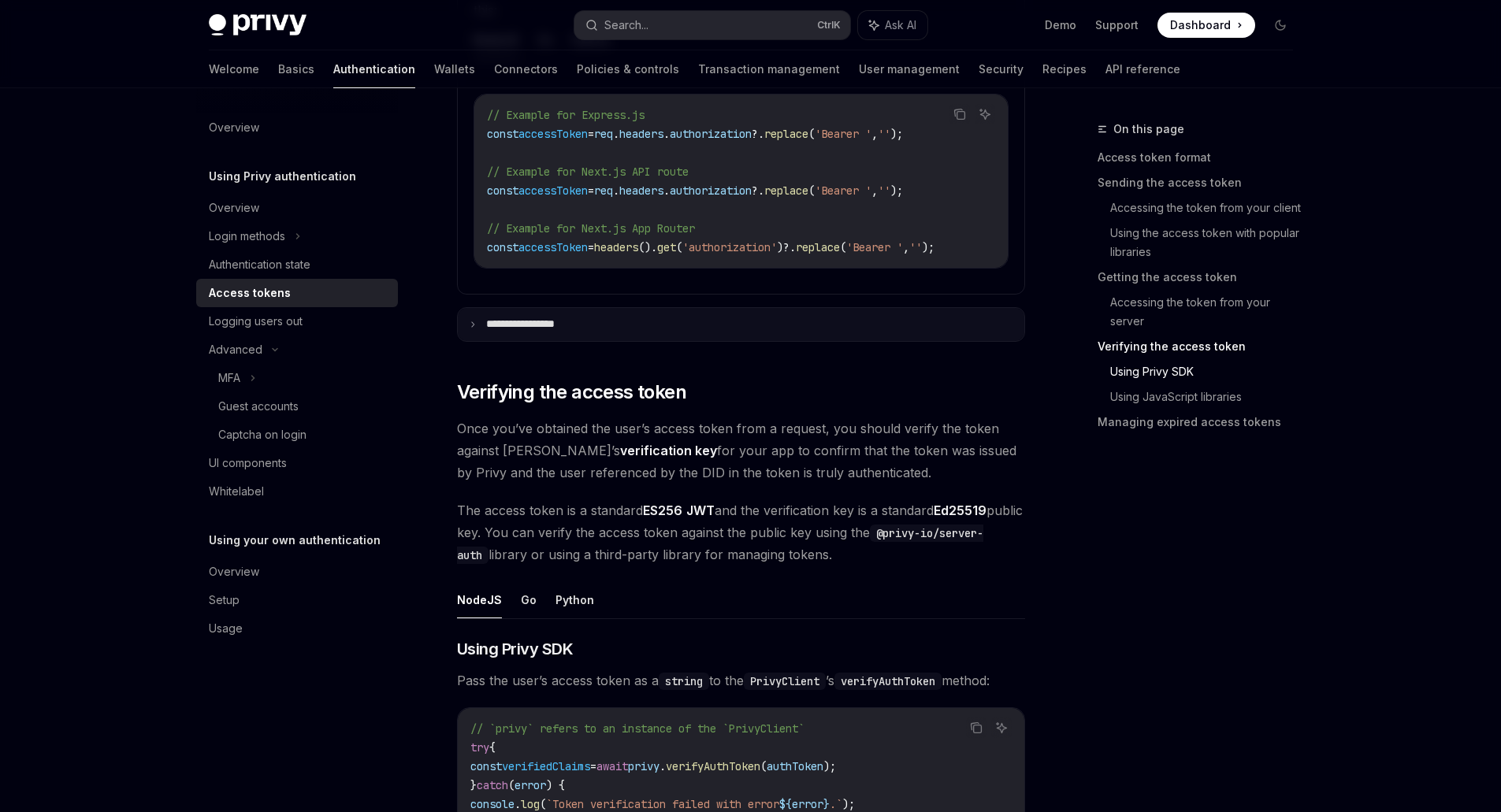
click at [571, 331] on p "**********" at bounding box center [535, 325] width 99 height 15
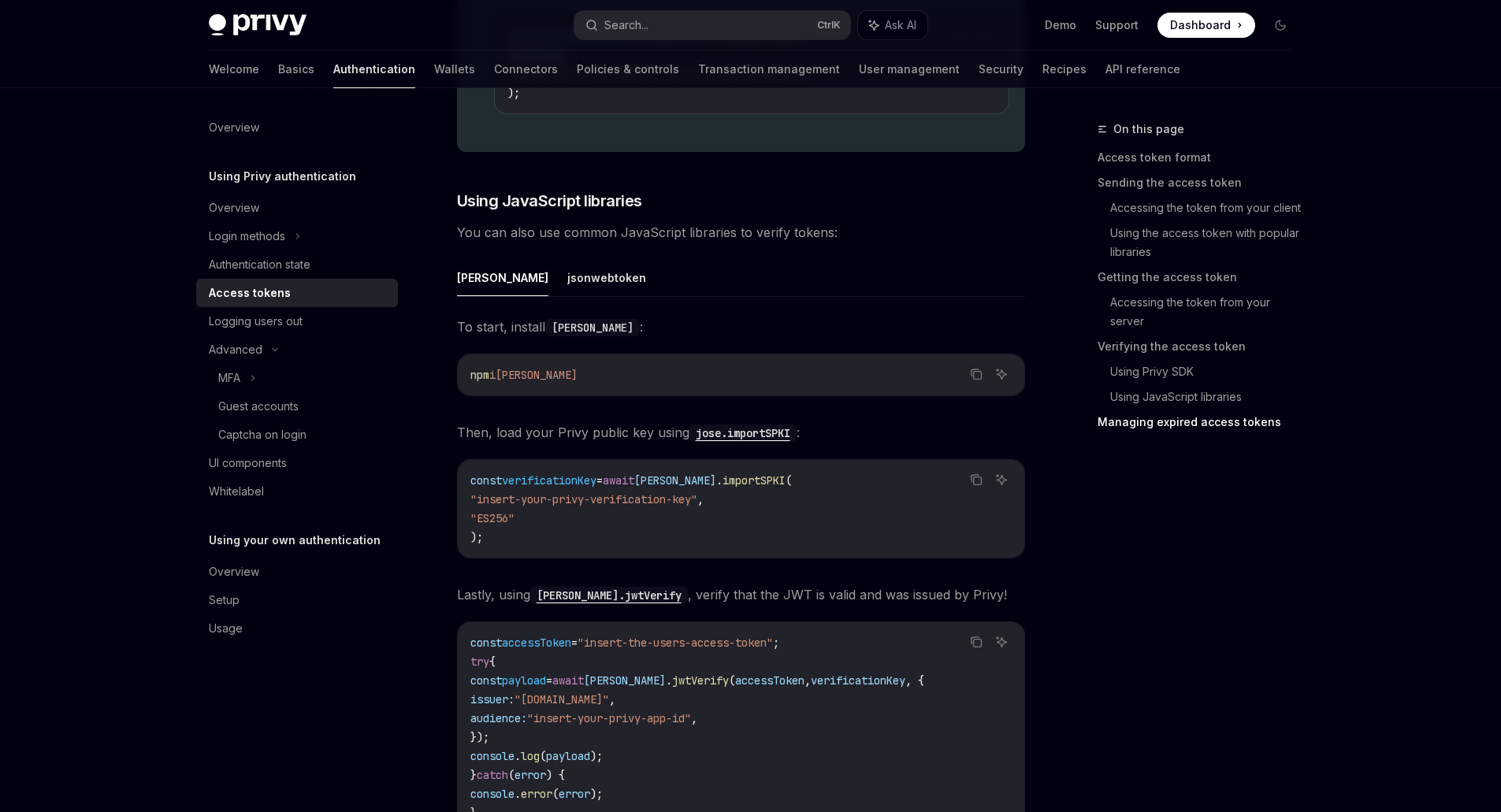
scroll to position [4490, 0]
click at [520, 383] on span "[PERSON_NAME]" at bounding box center [536, 377] width 82 height 15
click at [567, 294] on button "jsonwebtoken" at bounding box center [607, 279] width 79 height 37
type textarea "*"
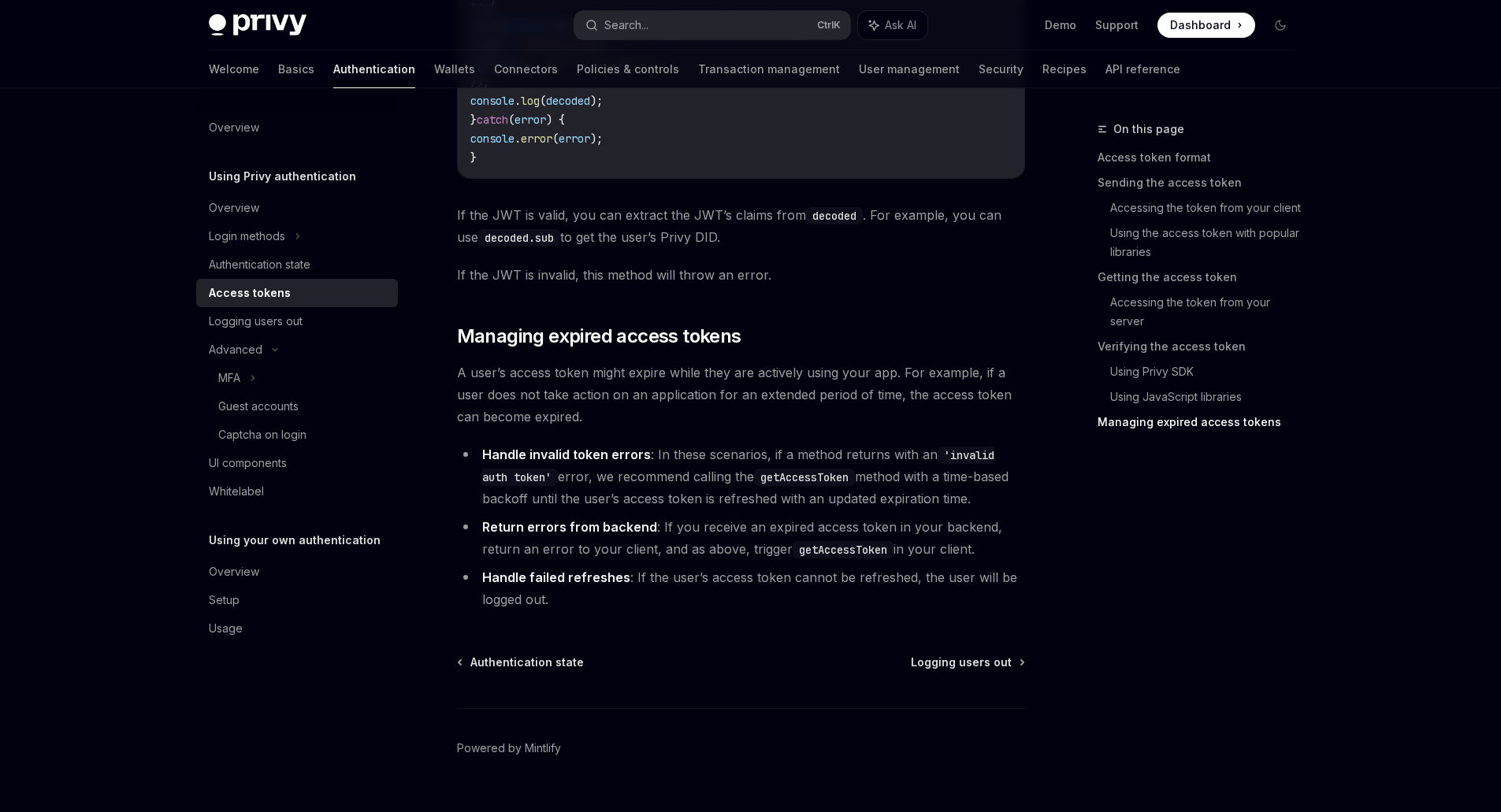
scroll to position [5246, 0]
